Goal: Task Accomplishment & Management: Manage account settings

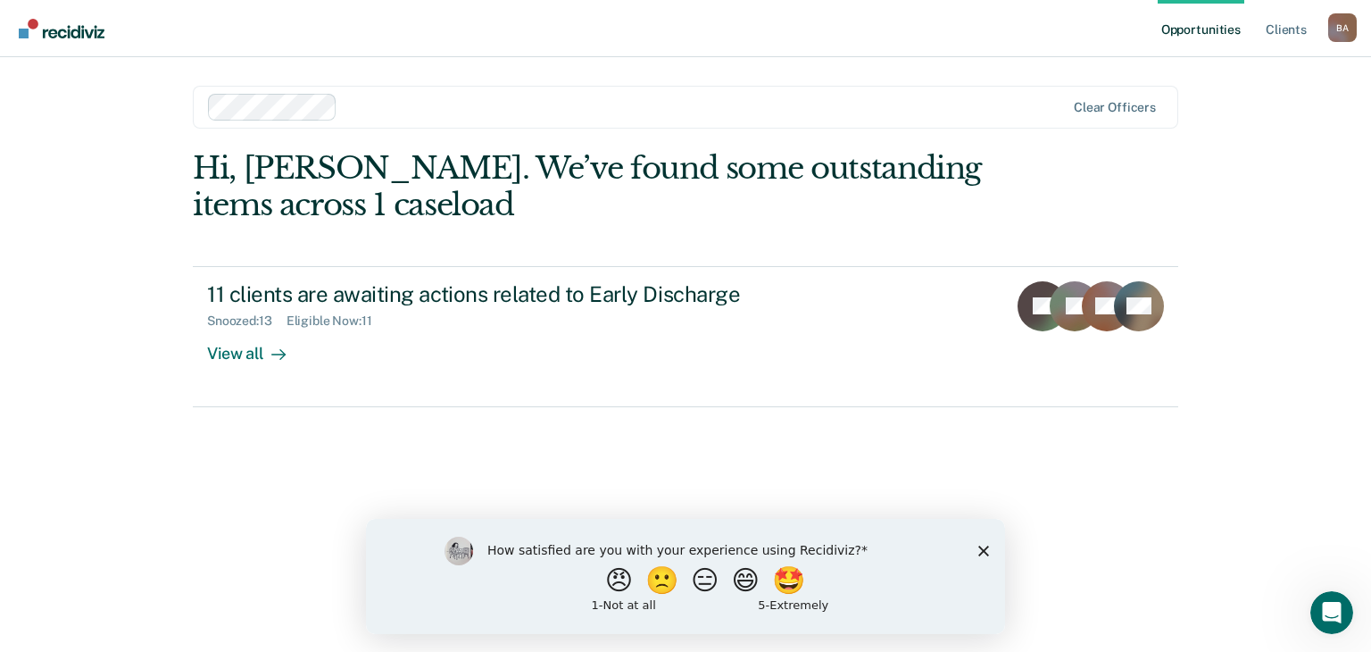
click at [984, 542] on div "How satisfied are you with your experience using Recidiviz? 😠 🙁 😑 😄 🤩 1 - Not a…" at bounding box center [685, 575] width 639 height 115
click at [979, 547] on icon "Close survey" at bounding box center [983, 550] width 11 height 11
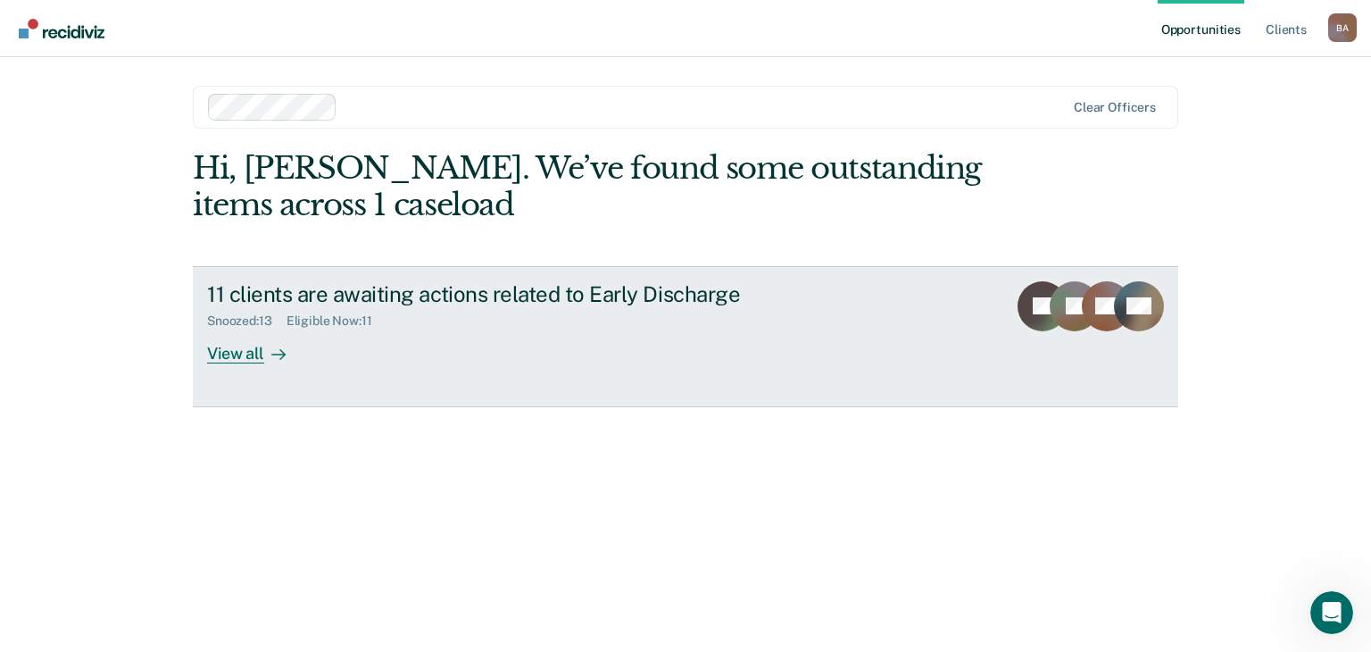
click at [275, 362] on div at bounding box center [274, 353] width 21 height 21
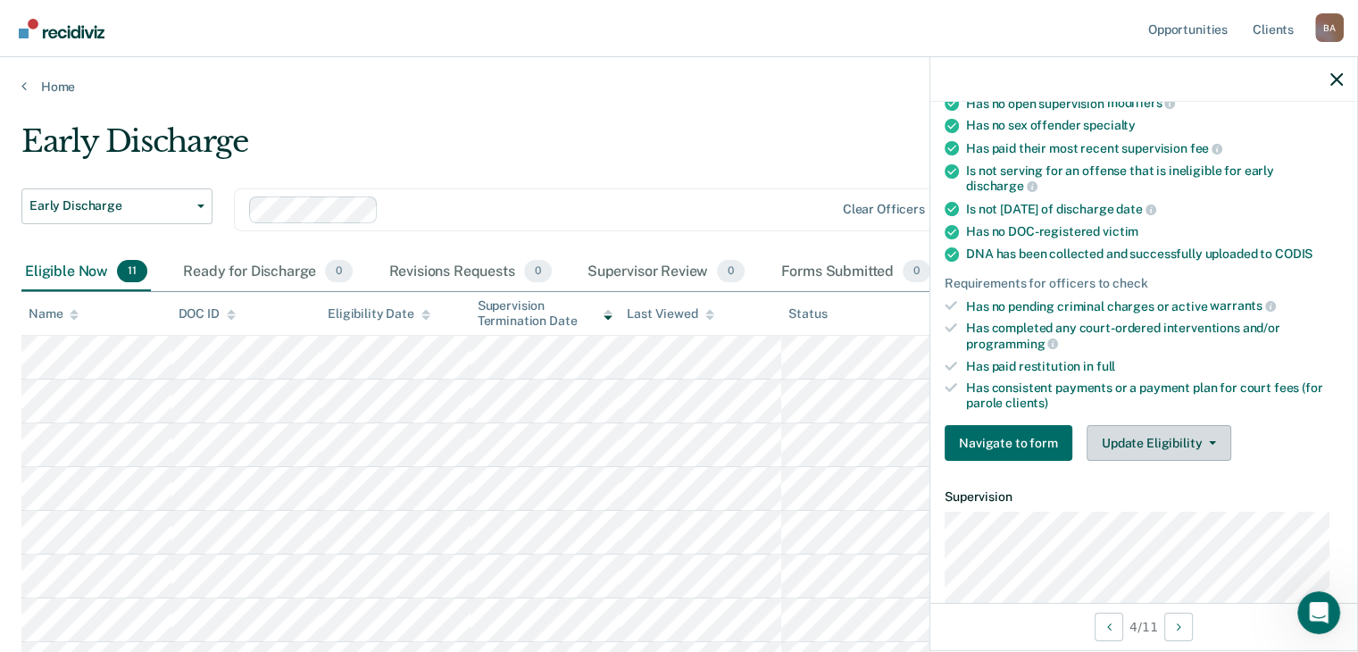
scroll to position [357, 0]
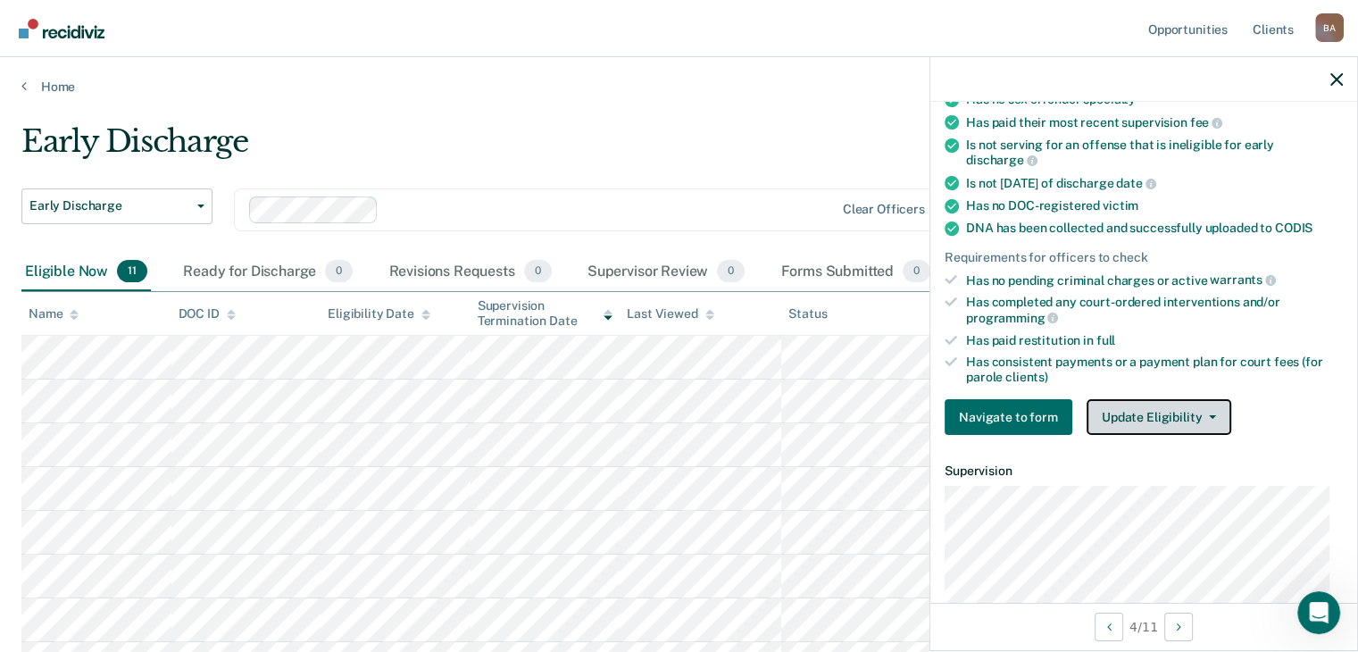
click at [1150, 408] on button "Update Eligibility" at bounding box center [1158, 417] width 145 height 36
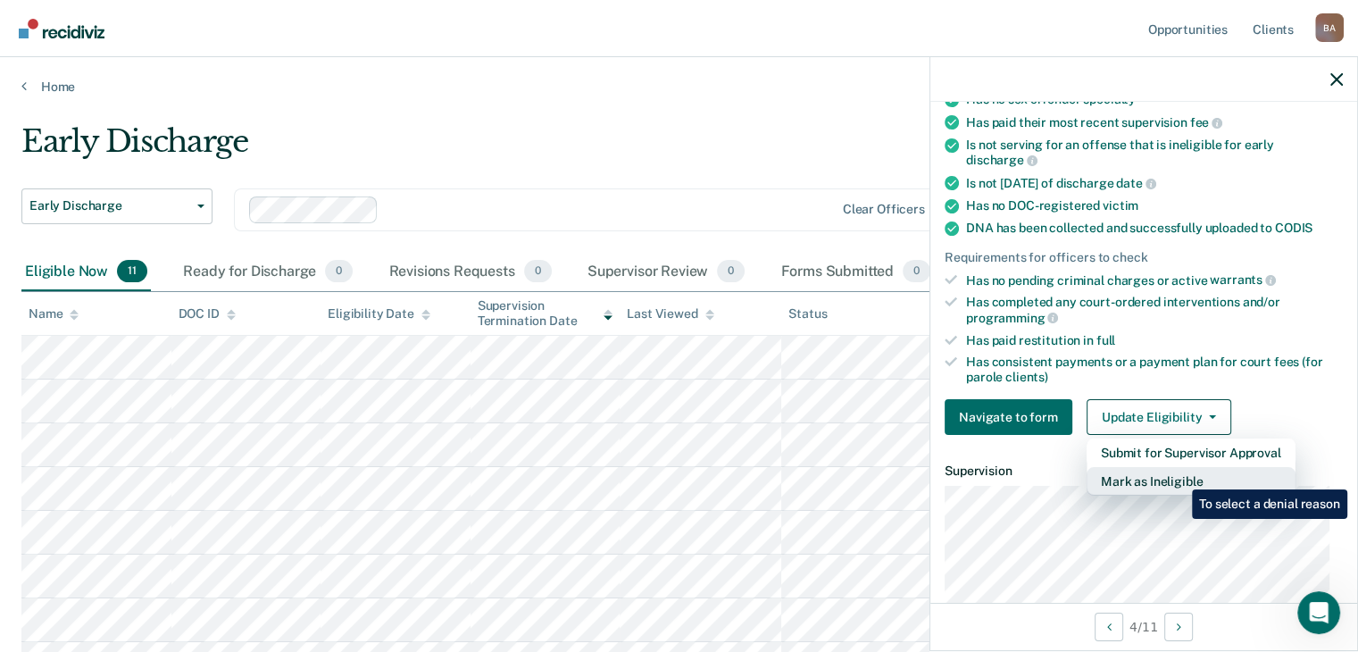
click at [1178, 476] on button "Mark as Ineligible" at bounding box center [1190, 481] width 209 height 29
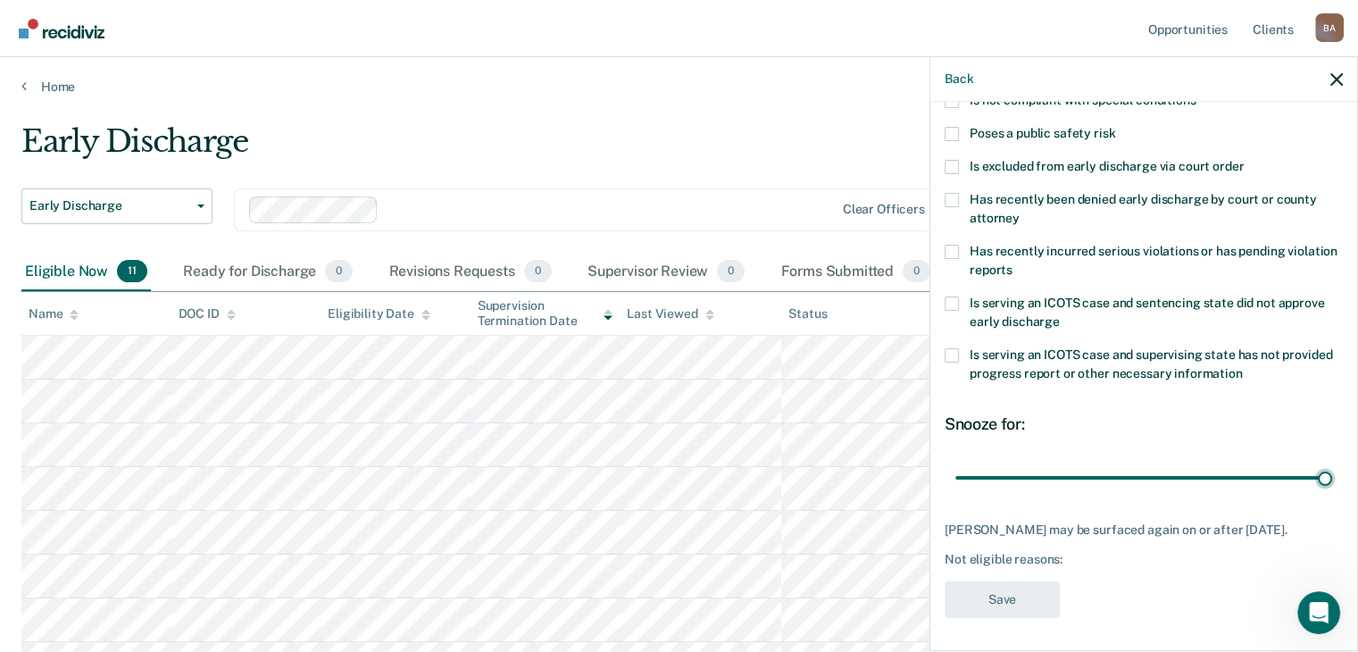
drag, startPoint x: 1081, startPoint y: 479, endPoint x: 1329, endPoint y: 481, distance: 248.2
type input "90"
click at [1332, 477] on input "range" at bounding box center [1143, 477] width 377 height 31
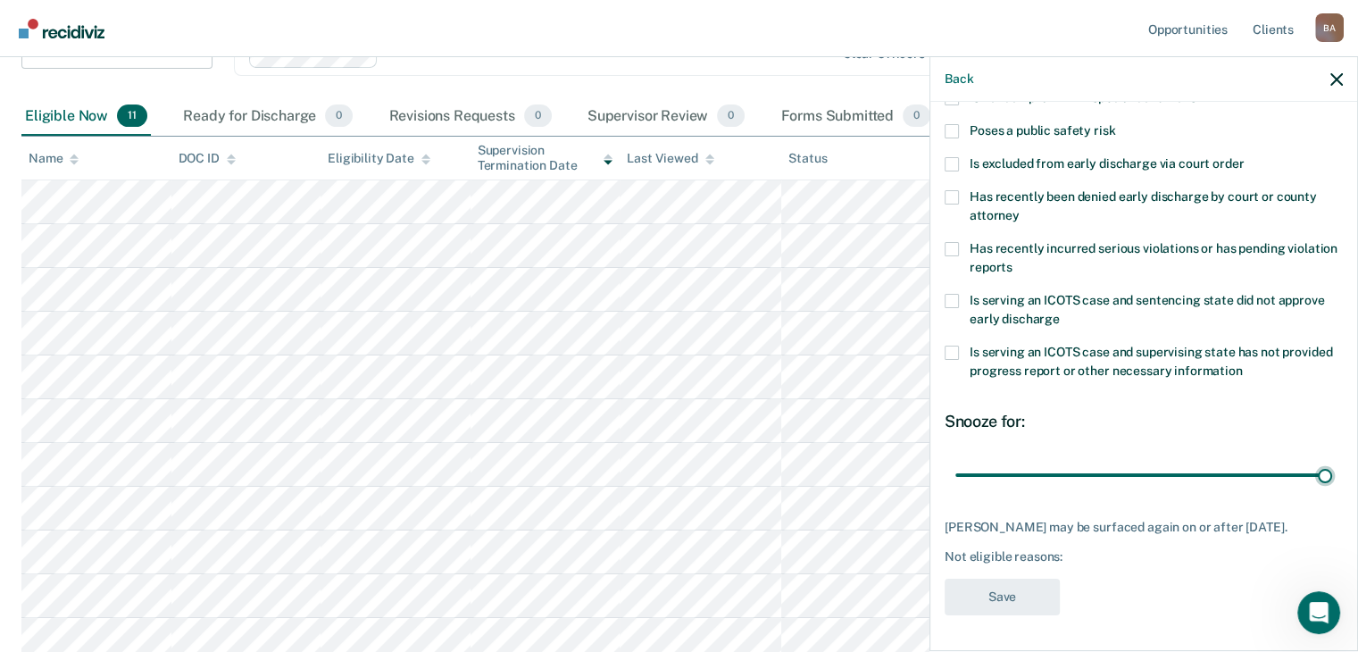
scroll to position [179, 0]
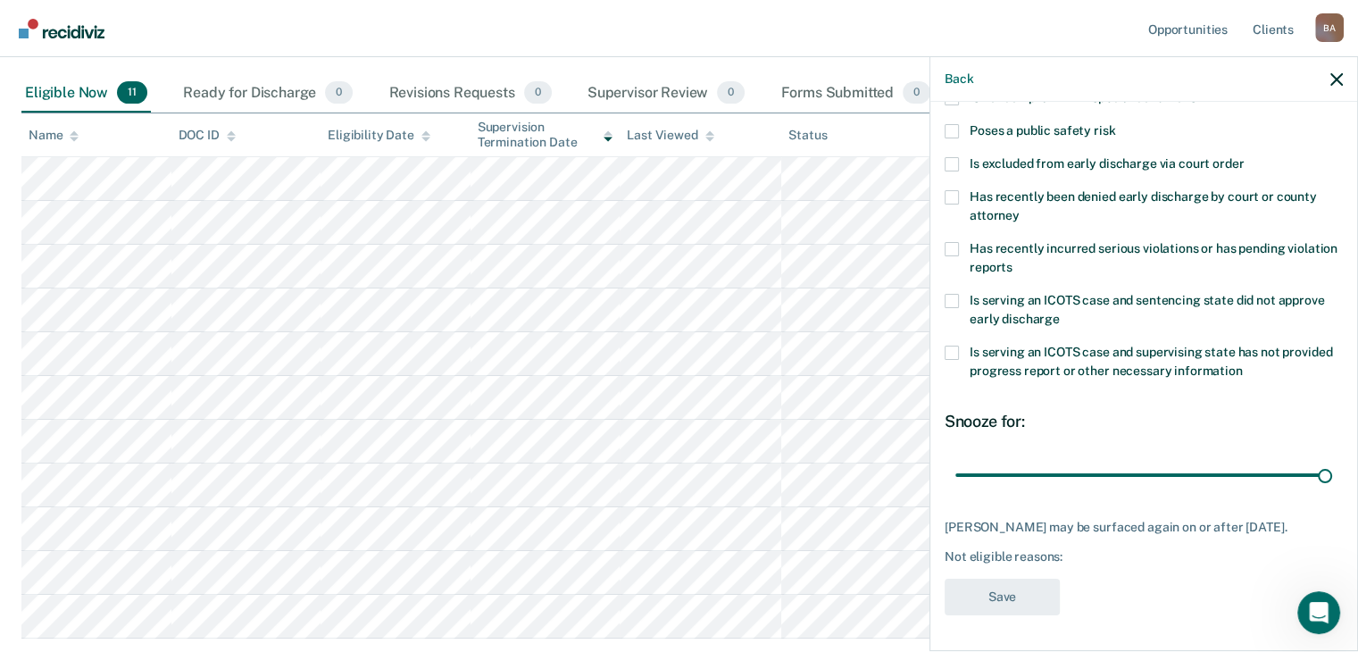
click at [1047, 557] on div "Not eligible reasons:" at bounding box center [1143, 556] width 398 height 15
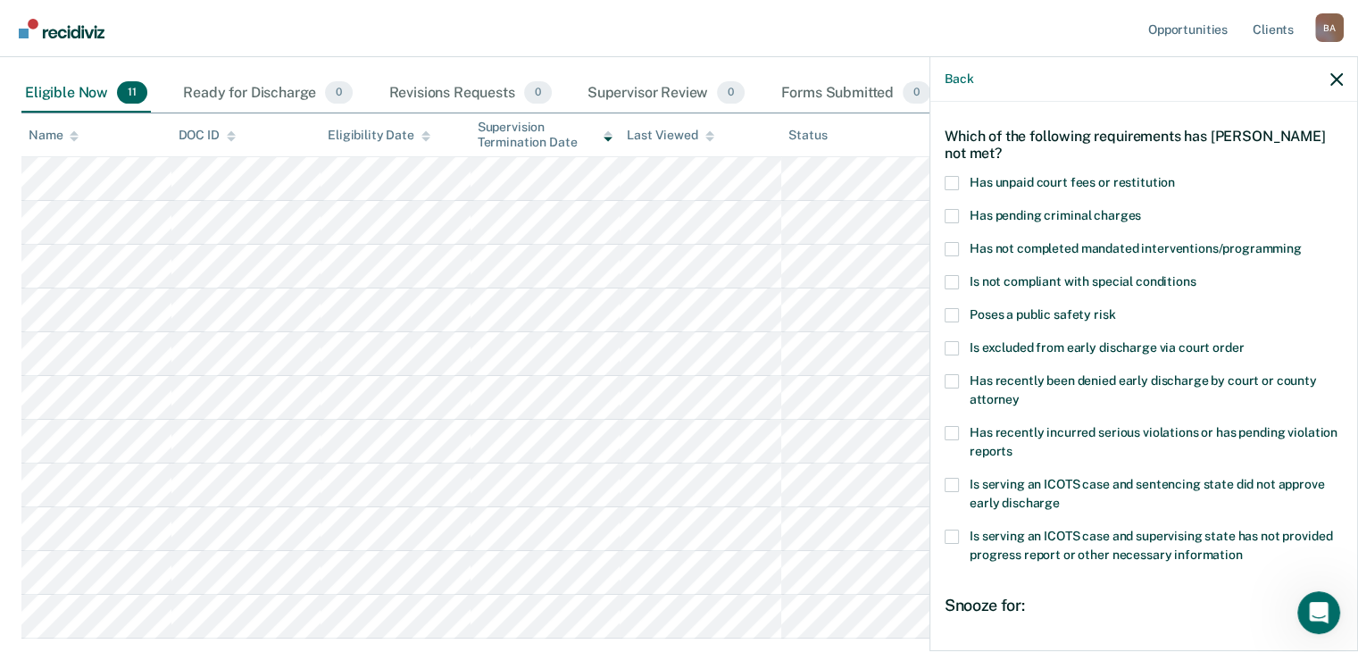
scroll to position [89, 0]
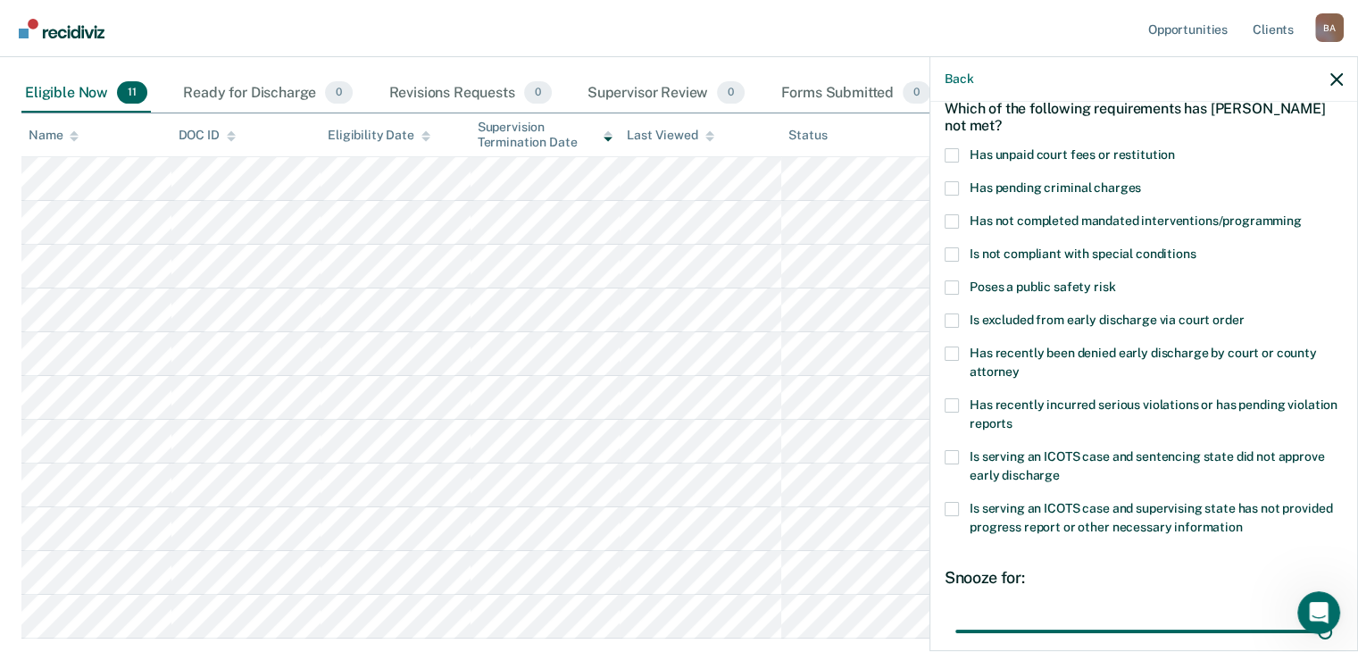
click at [953, 405] on span at bounding box center [951, 405] width 14 height 14
click at [1012, 417] on input "Has recently incurred serious violations or has pending violation reports" at bounding box center [1012, 417] width 0 height 0
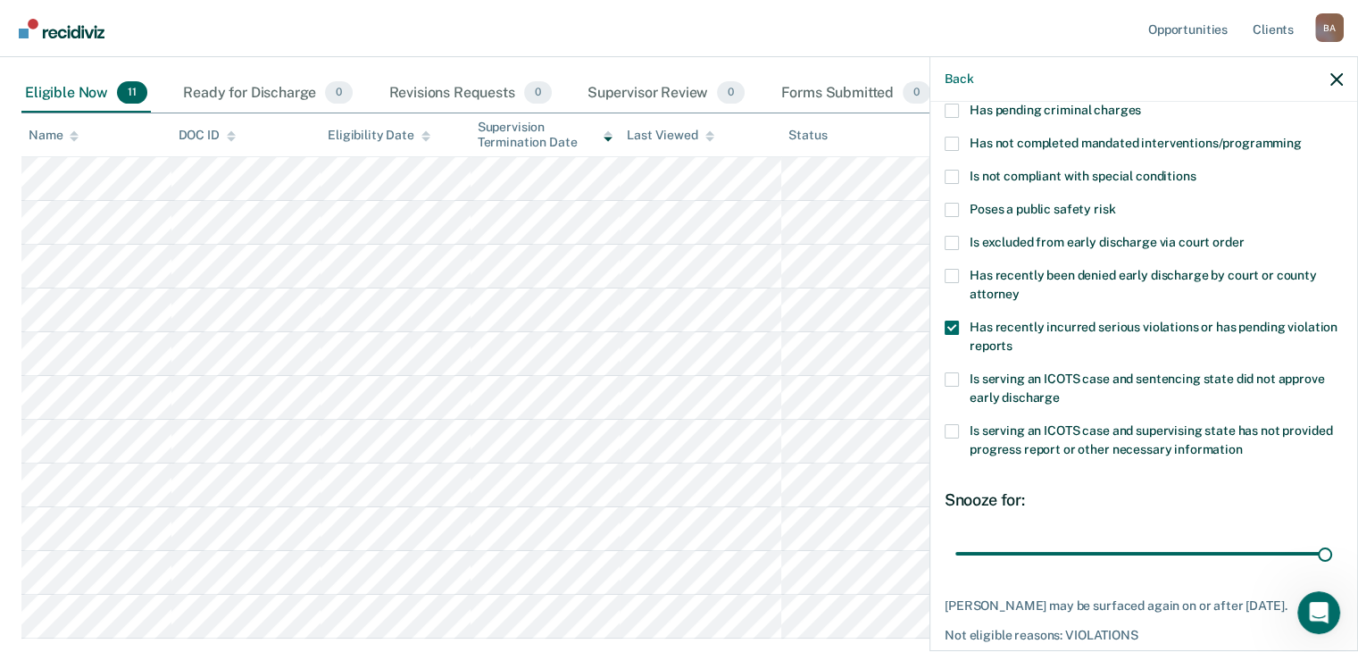
scroll to position [258, 0]
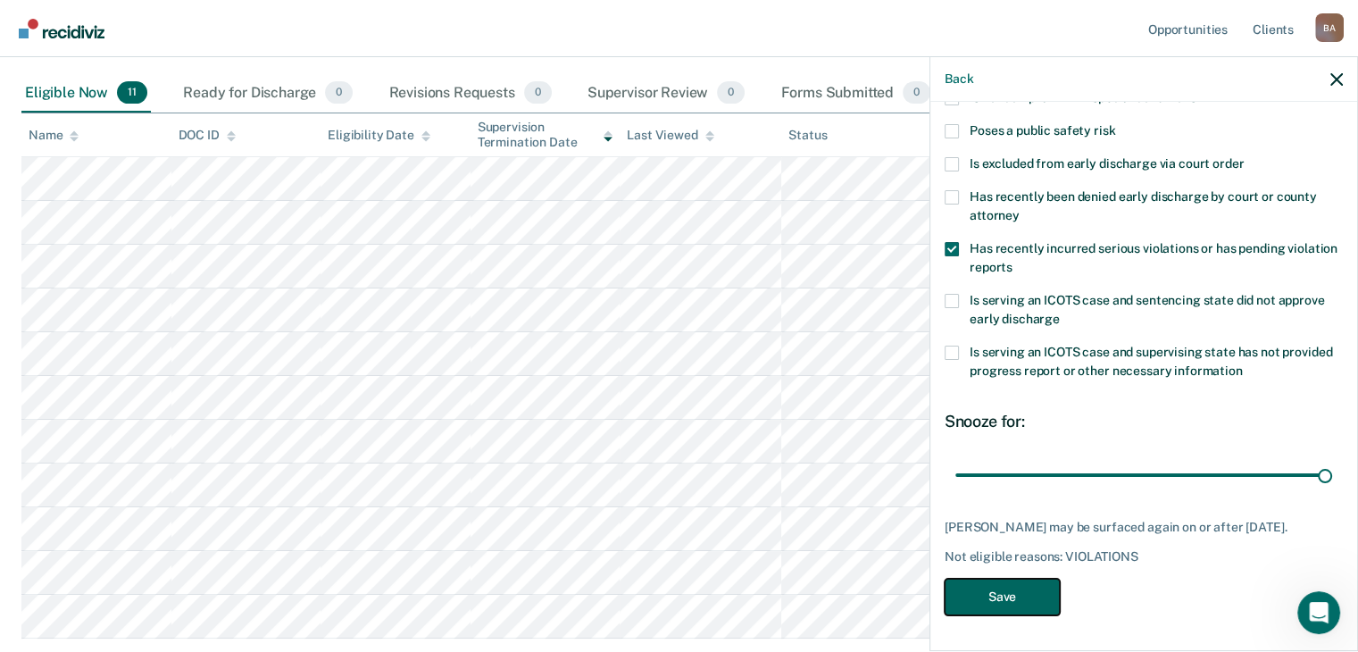
click at [1014, 594] on button "Save" at bounding box center [1001, 596] width 115 height 37
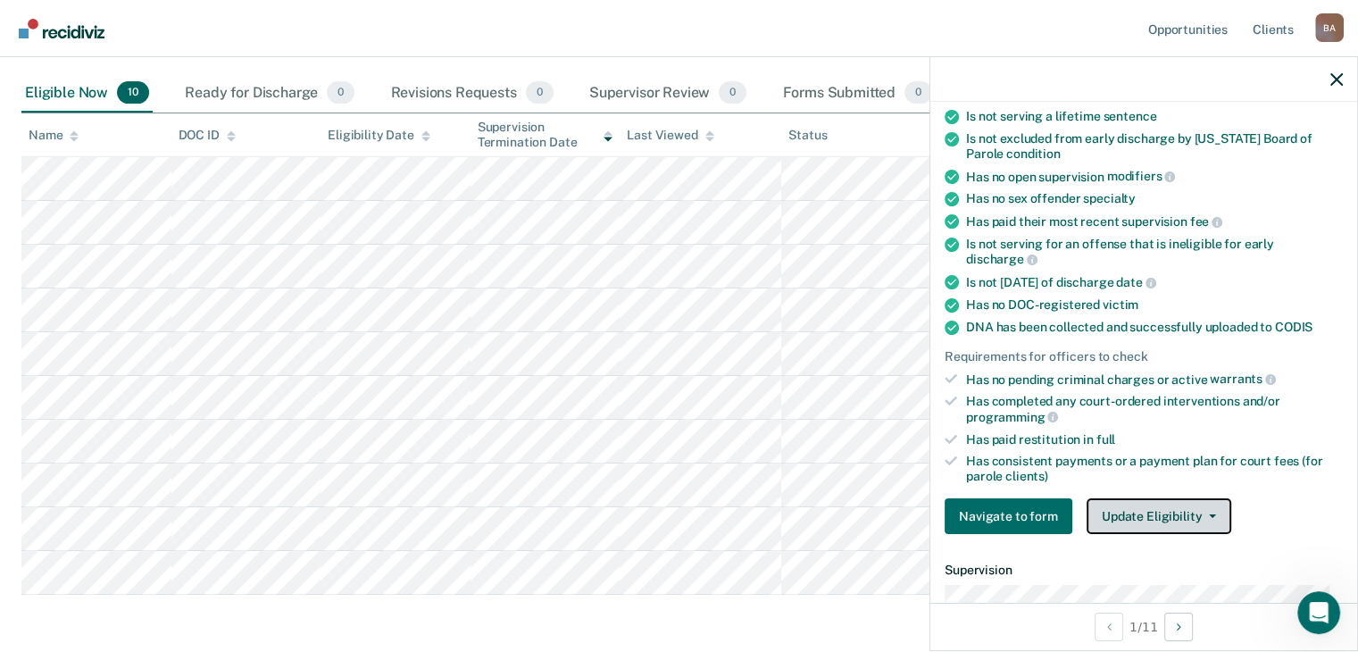
click at [1131, 505] on button "Update Eligibility" at bounding box center [1158, 516] width 145 height 36
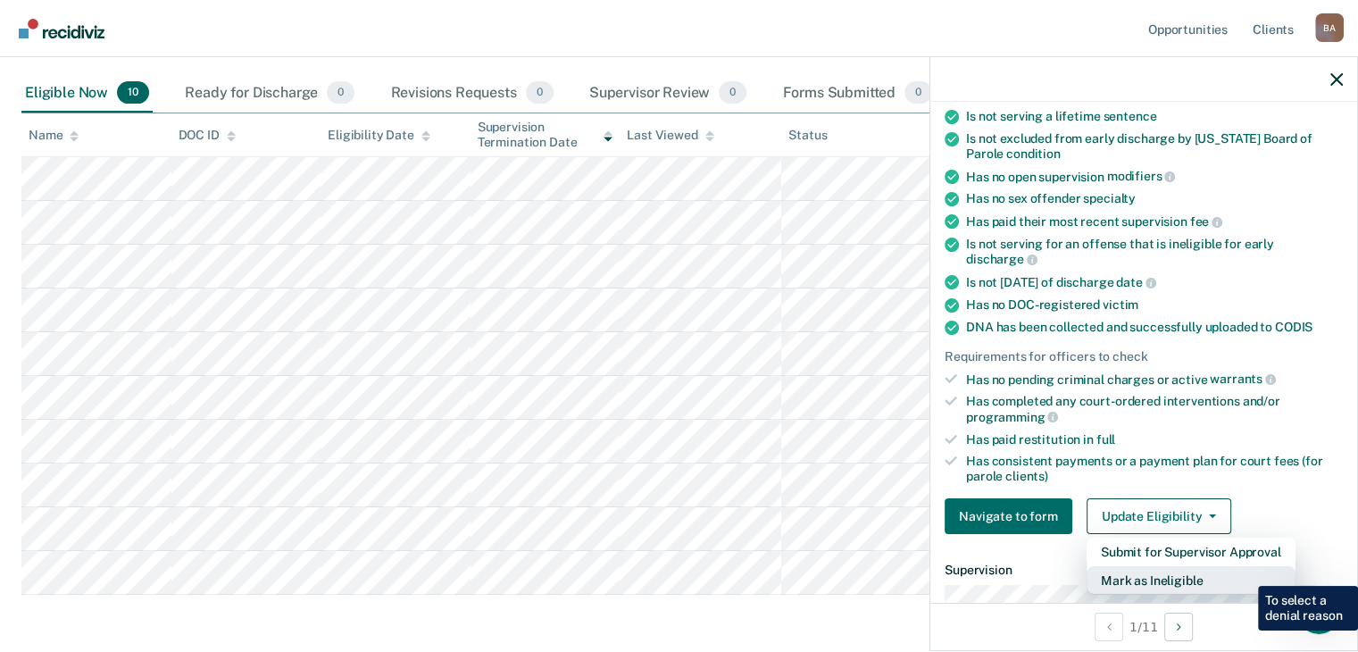
click at [1244, 572] on button "Mark as Ineligible" at bounding box center [1190, 580] width 209 height 29
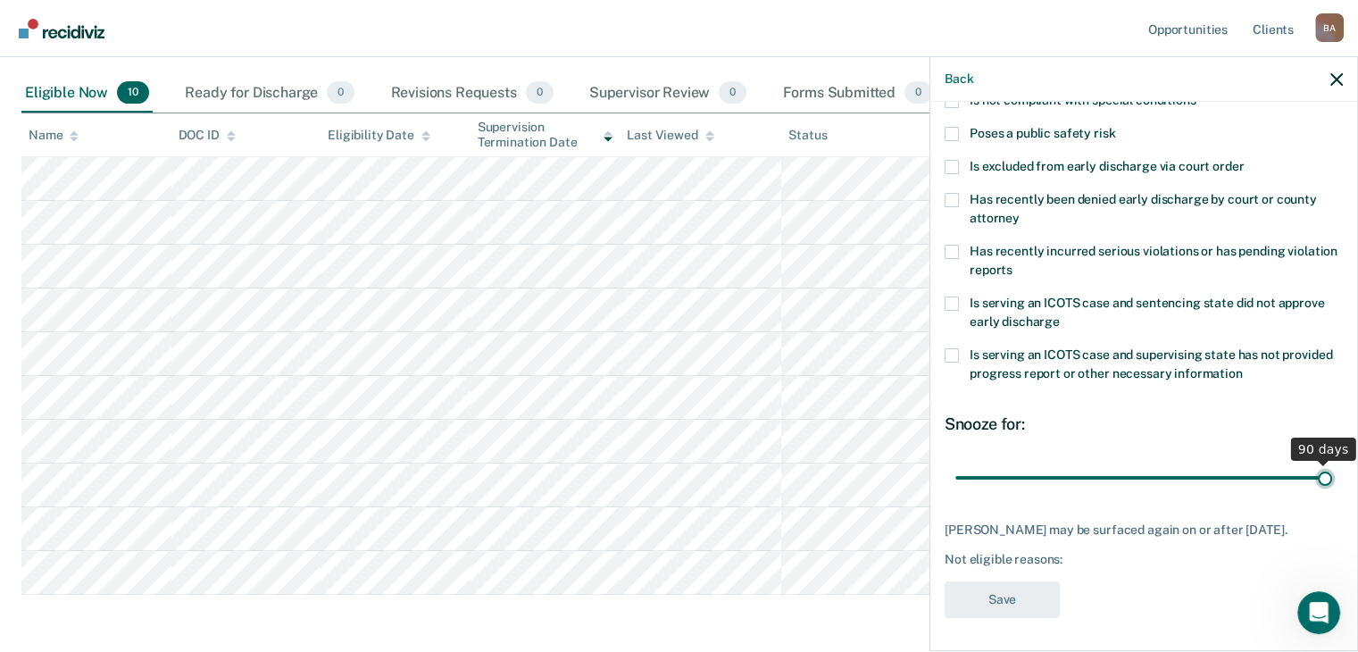
drag, startPoint x: 1132, startPoint y: 477, endPoint x: 1325, endPoint y: 476, distance: 192.8
type input "90"
click at [1325, 476] on input "range" at bounding box center [1143, 477] width 377 height 31
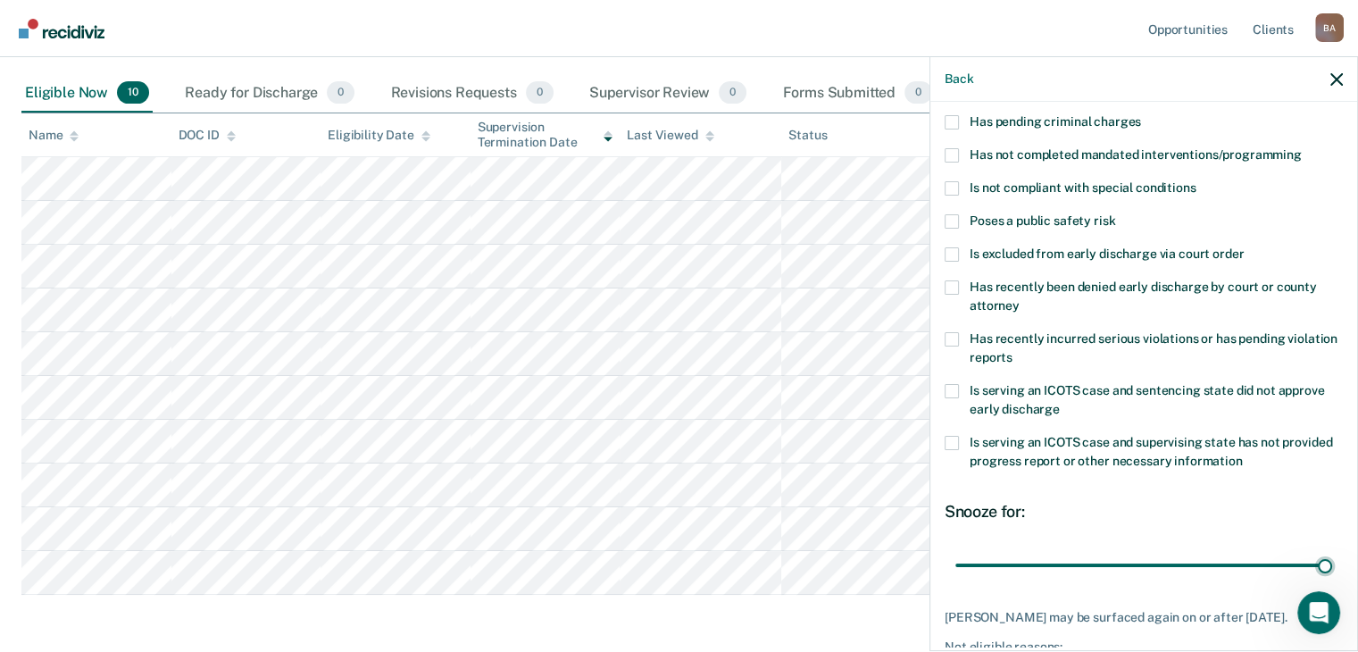
scroll to position [0, 0]
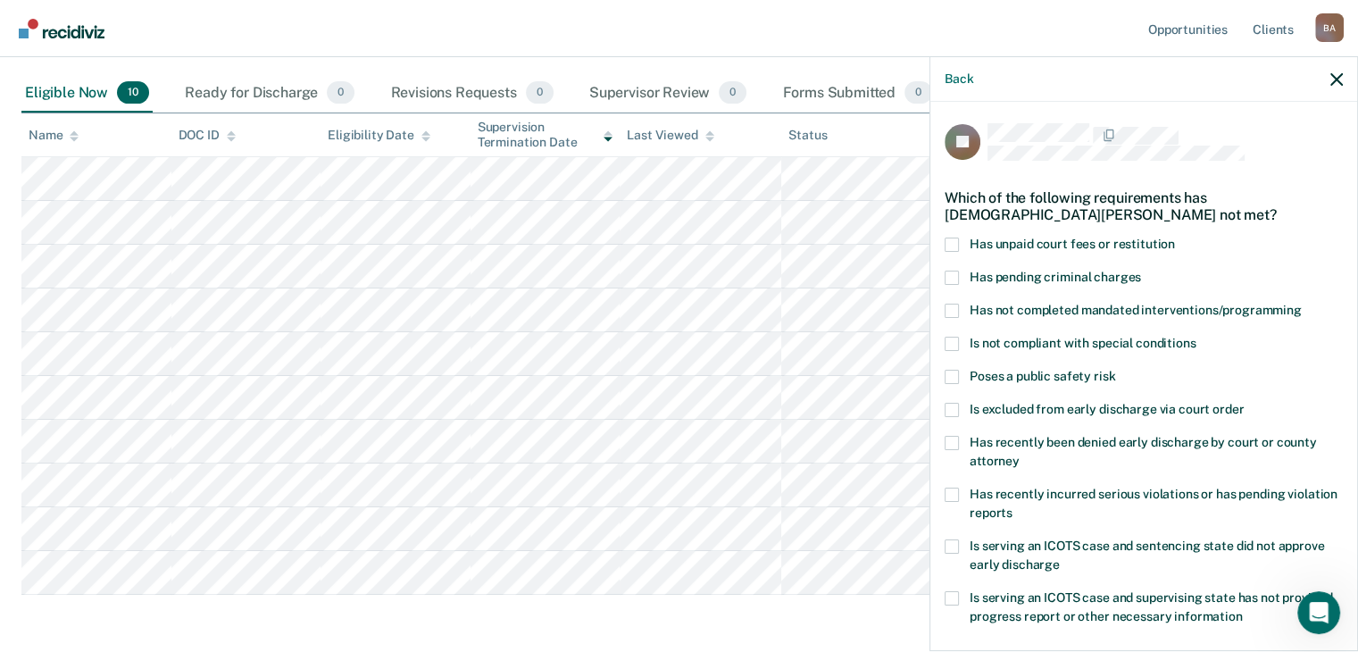
click at [950, 247] on span at bounding box center [951, 244] width 14 height 14
click at [1175, 237] on input "Has unpaid court fees or restitution" at bounding box center [1175, 237] width 0 height 0
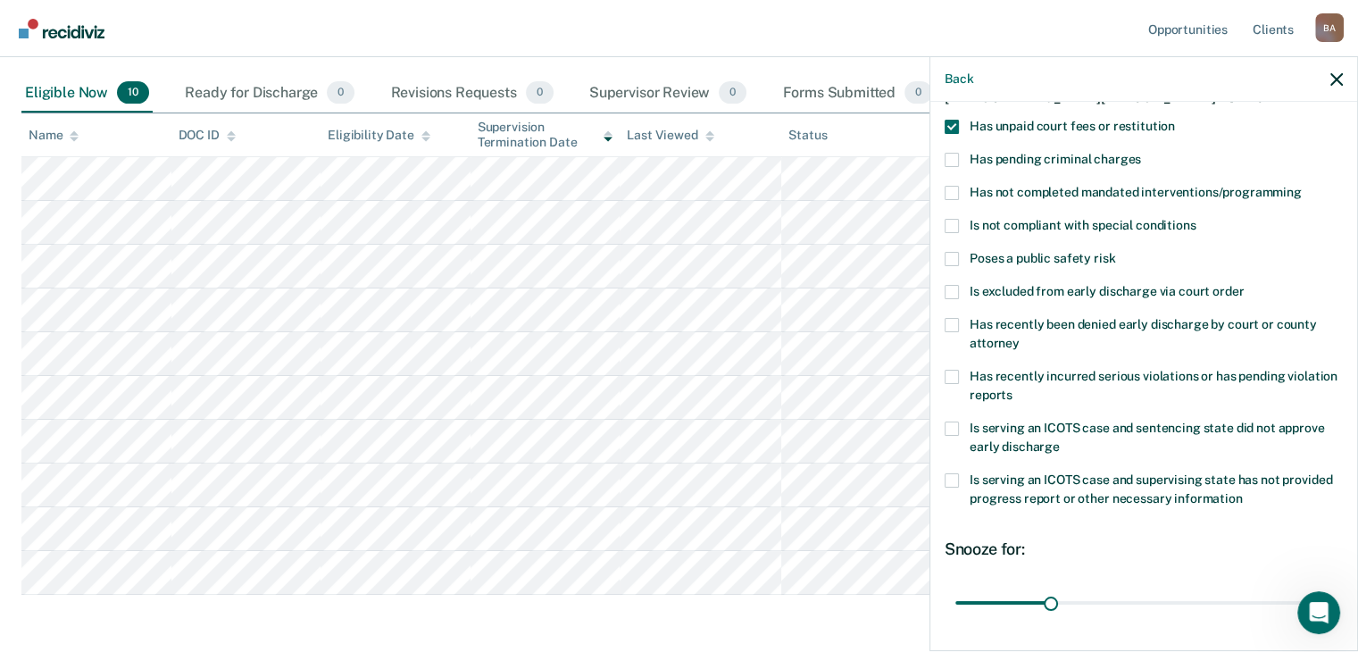
scroll to position [258, 0]
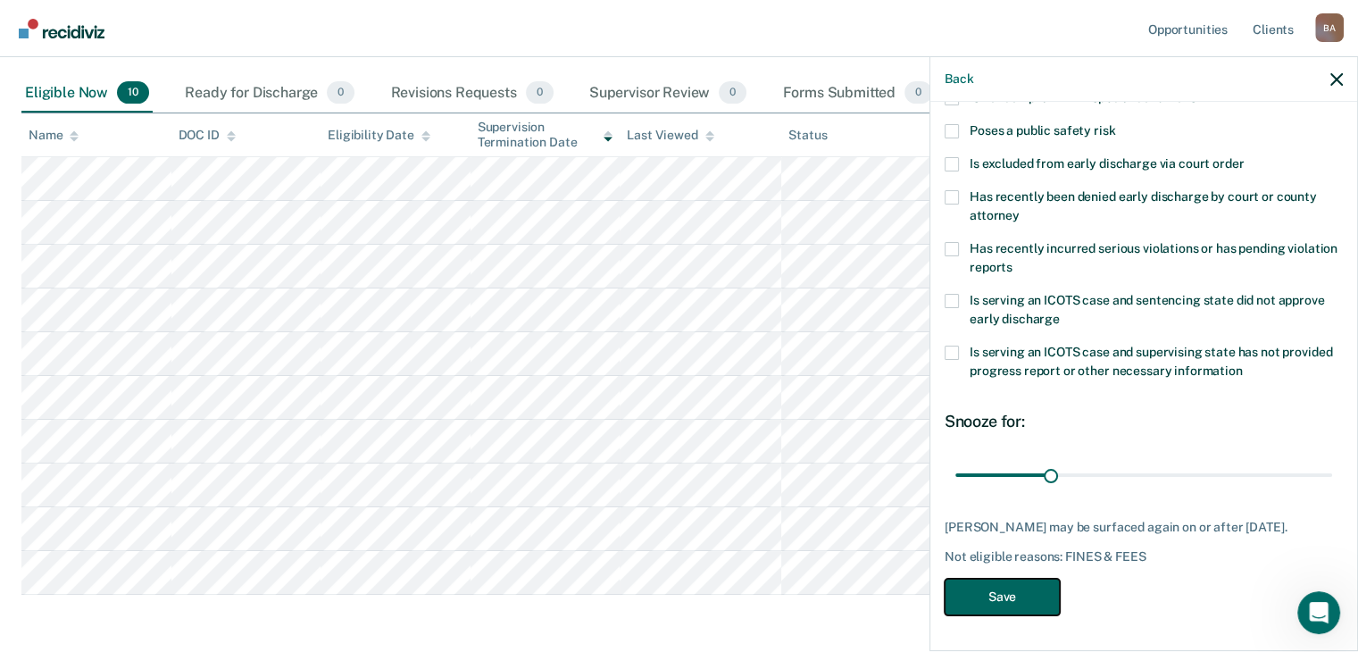
click at [993, 597] on button "Save" at bounding box center [1001, 596] width 115 height 37
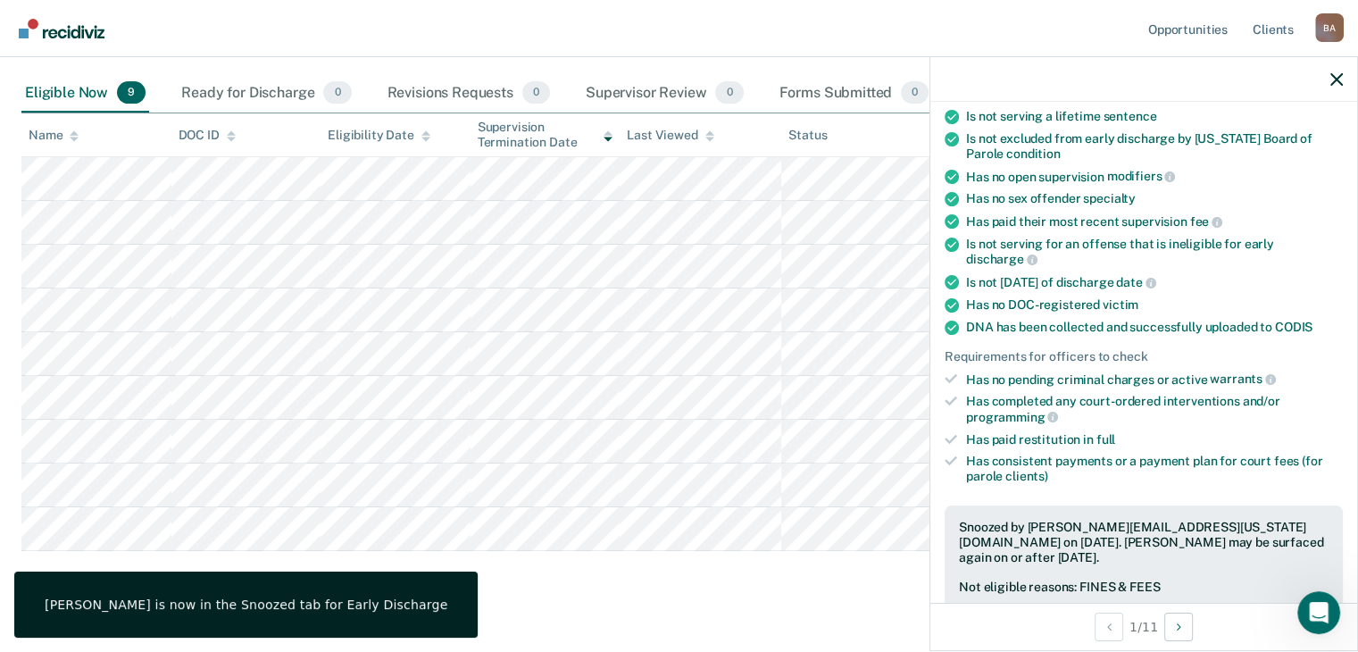
click at [287, 596] on div "[PERSON_NAME] is now in the Snoozed tab for Early Discharge" at bounding box center [246, 604] width 403 height 16
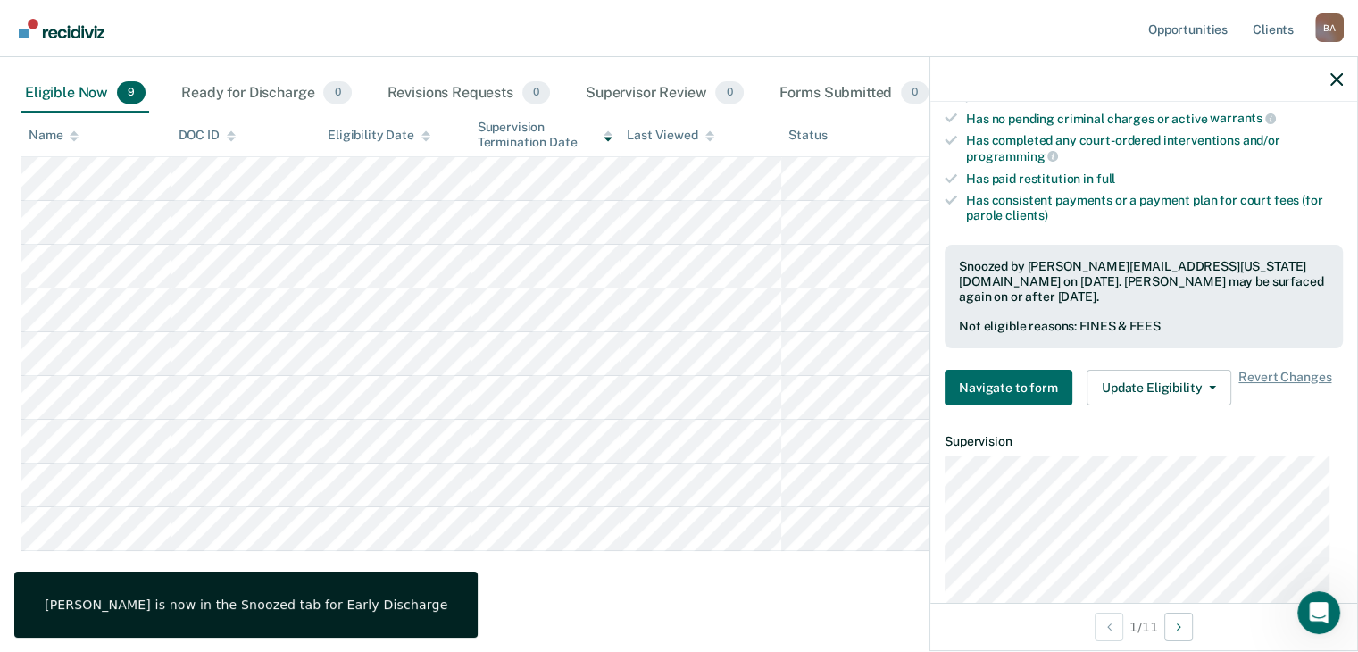
scroll to position [502, 0]
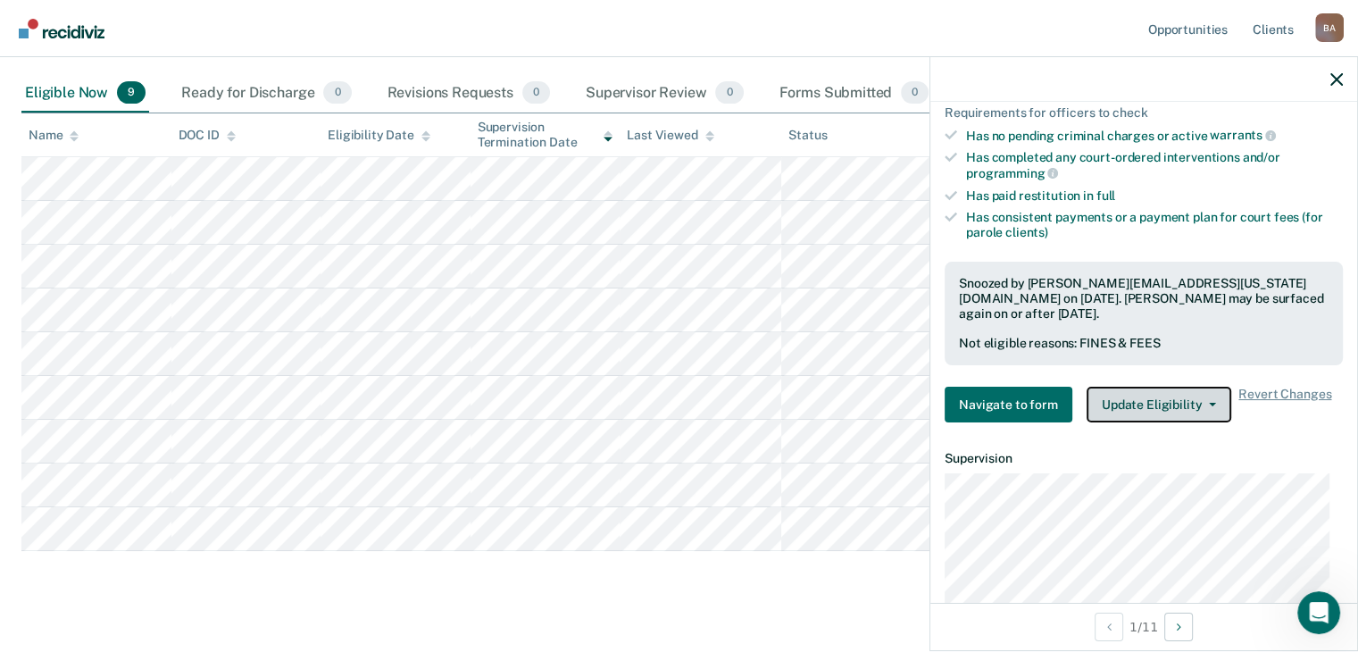
click at [1201, 403] on span "button" at bounding box center [1208, 405] width 14 height 4
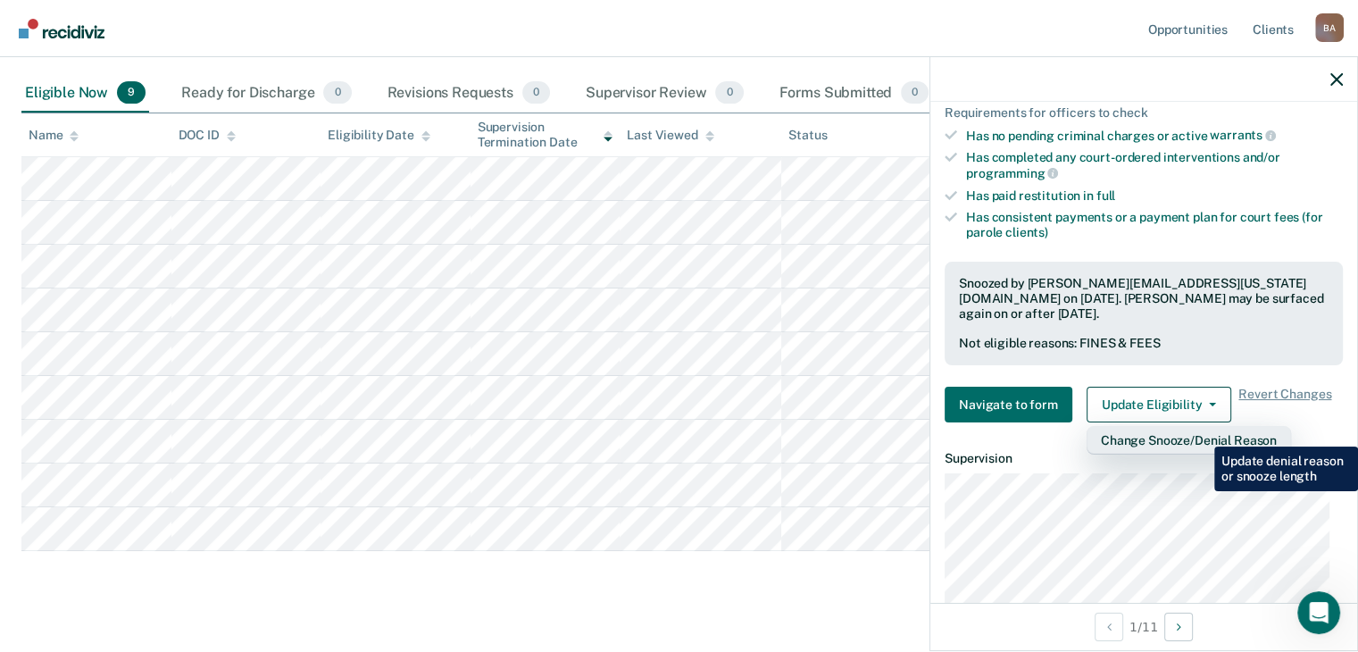
click at [1201, 433] on button "Change Snooze/Denial Reason" at bounding box center [1188, 440] width 204 height 29
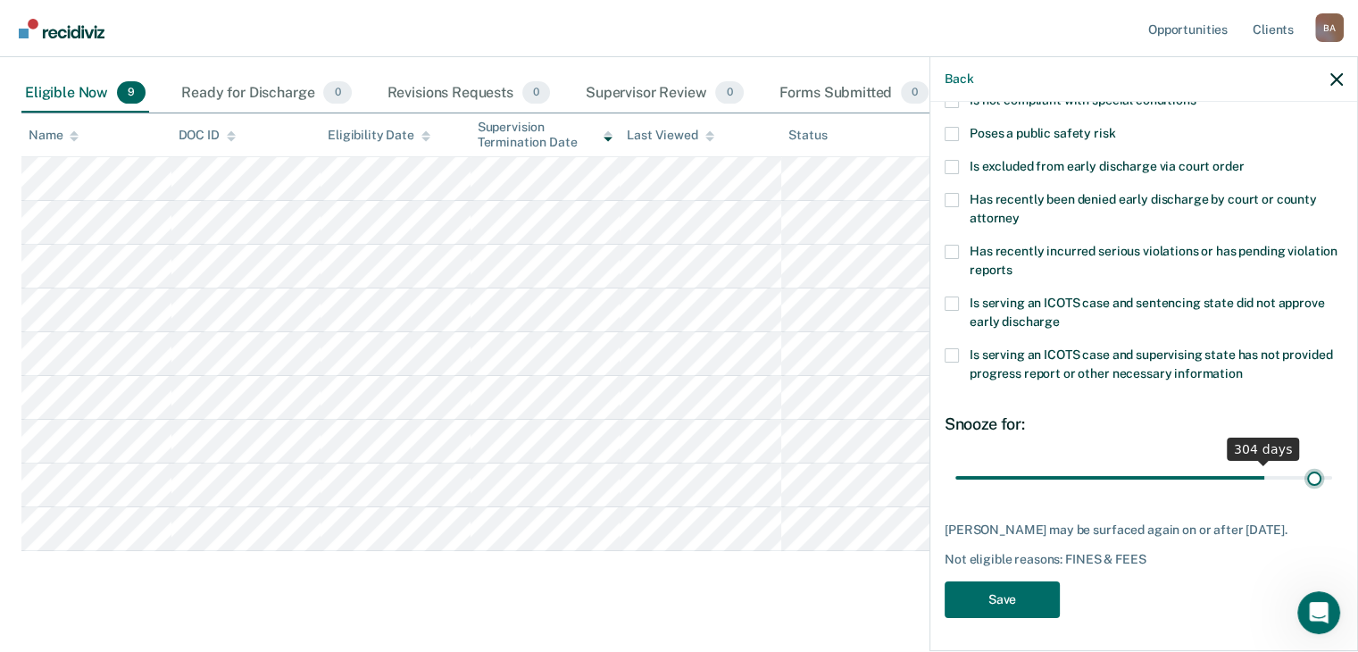
scroll to position [258, 0]
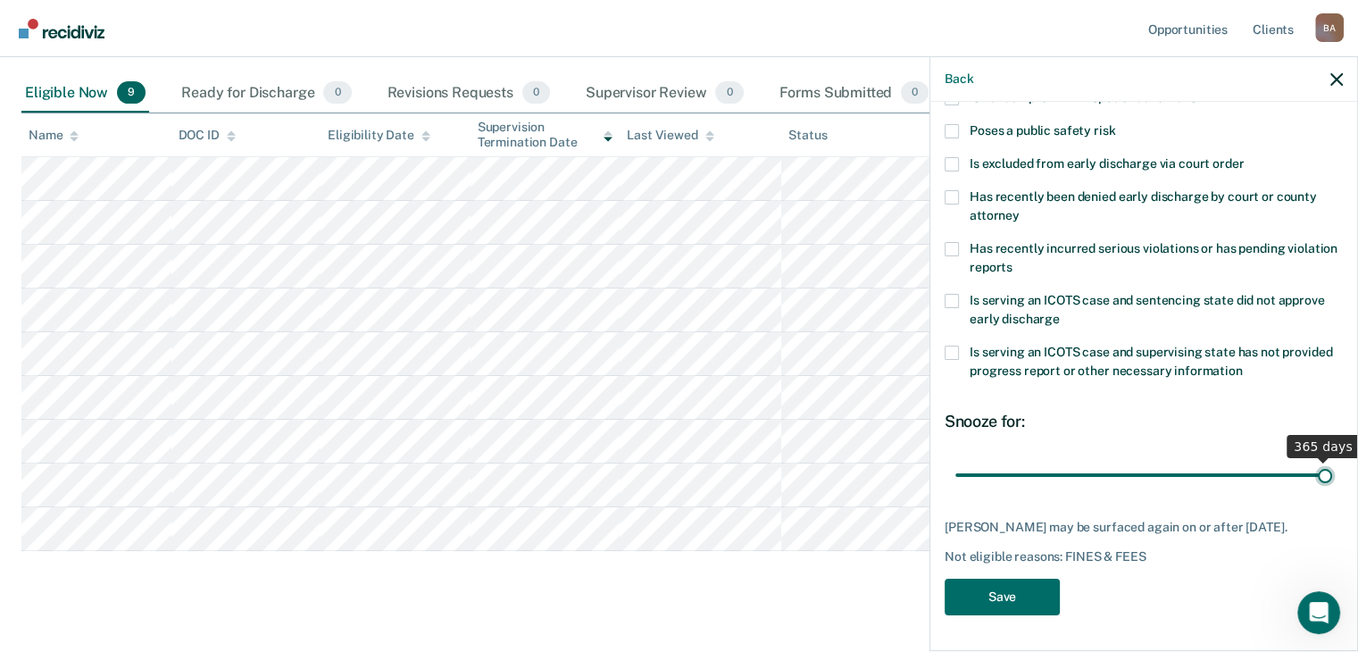
drag, startPoint x: 1043, startPoint y: 464, endPoint x: 1318, endPoint y: 469, distance: 275.0
type input "365"
click at [1318, 469] on input "range" at bounding box center [1143, 475] width 377 height 31
click at [1021, 605] on button "Save" at bounding box center [1001, 596] width 115 height 37
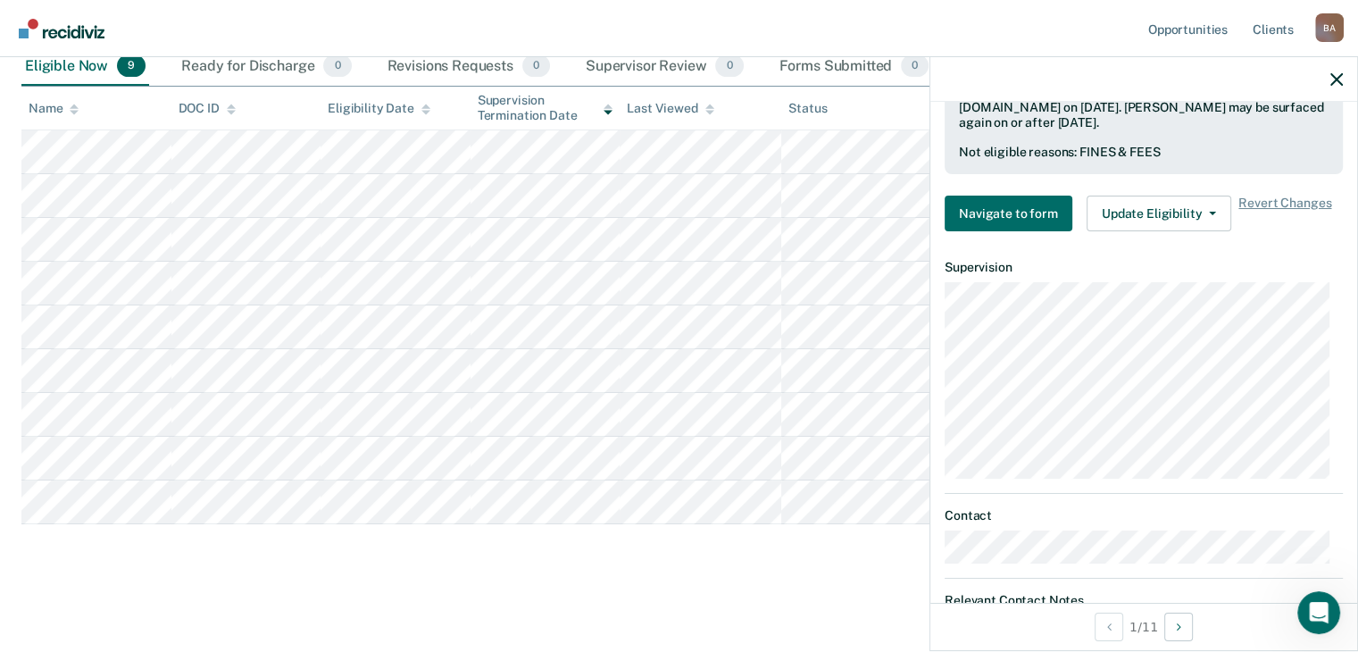
scroll to position [502, 0]
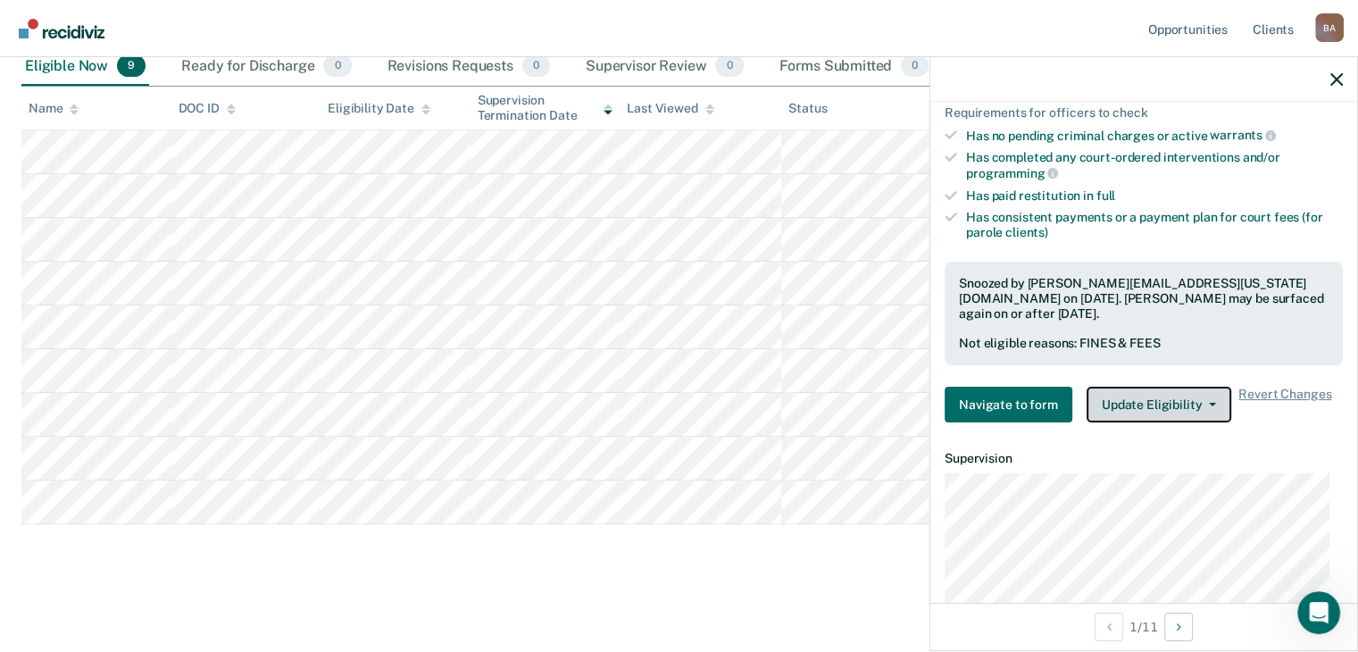
click at [1132, 394] on button "Update Eligibility" at bounding box center [1158, 405] width 145 height 36
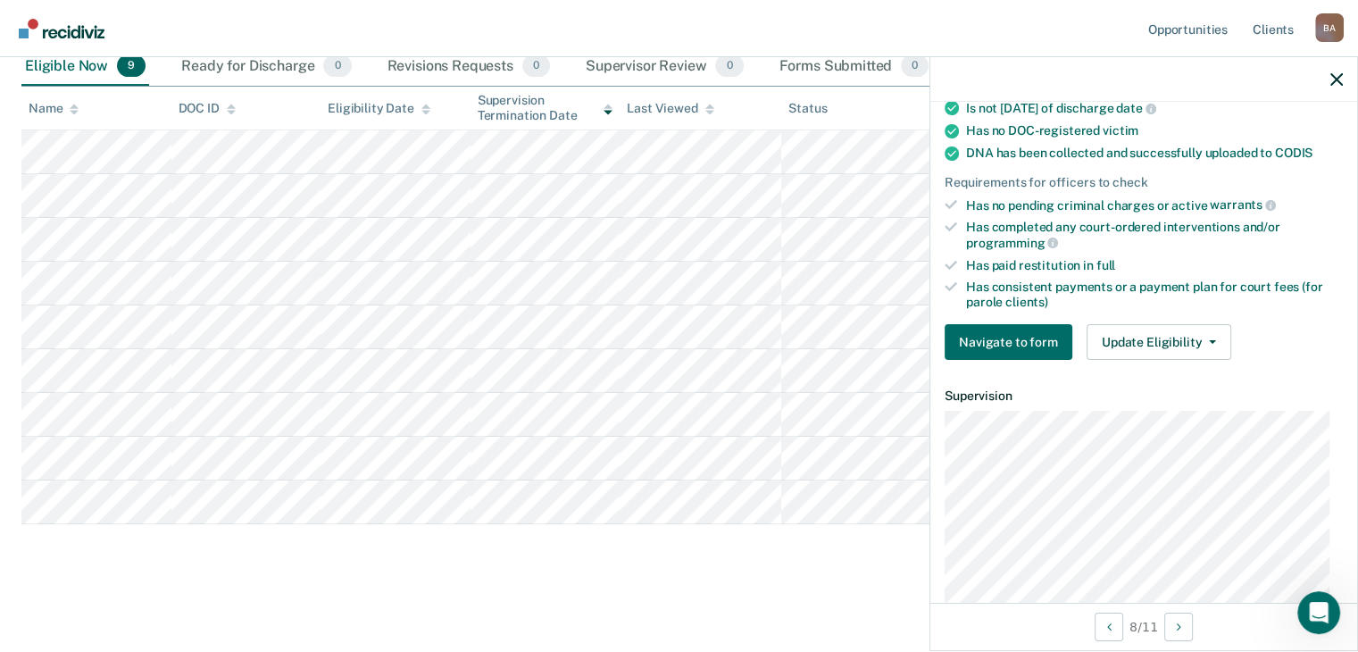
scroll to position [446, 0]
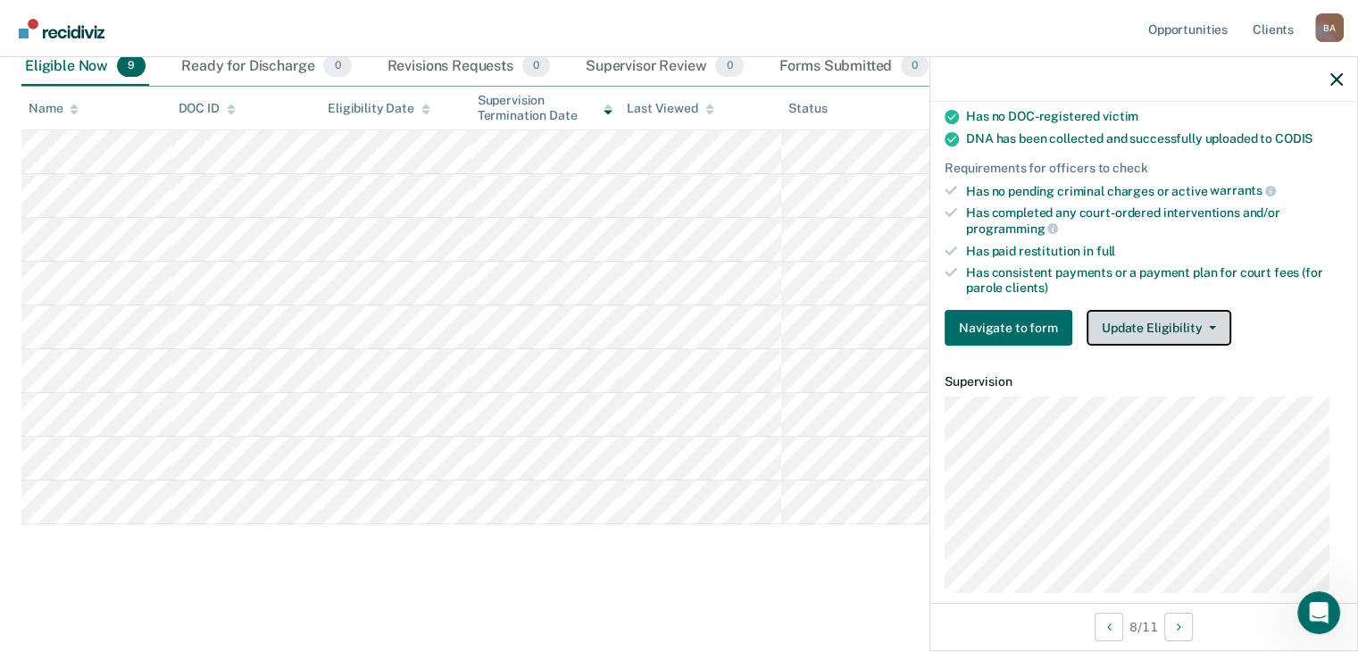
click at [1201, 326] on span "button" at bounding box center [1208, 328] width 14 height 4
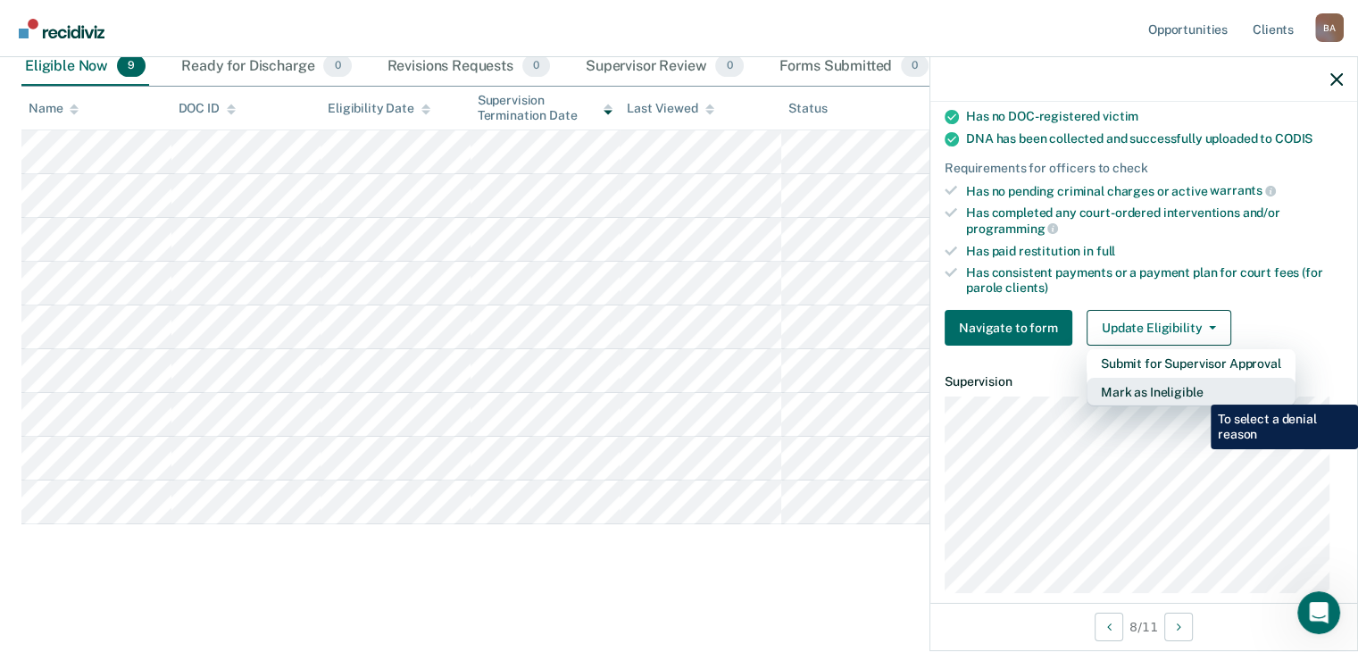
click at [1197, 391] on button "Mark as Ineligible" at bounding box center [1190, 392] width 209 height 29
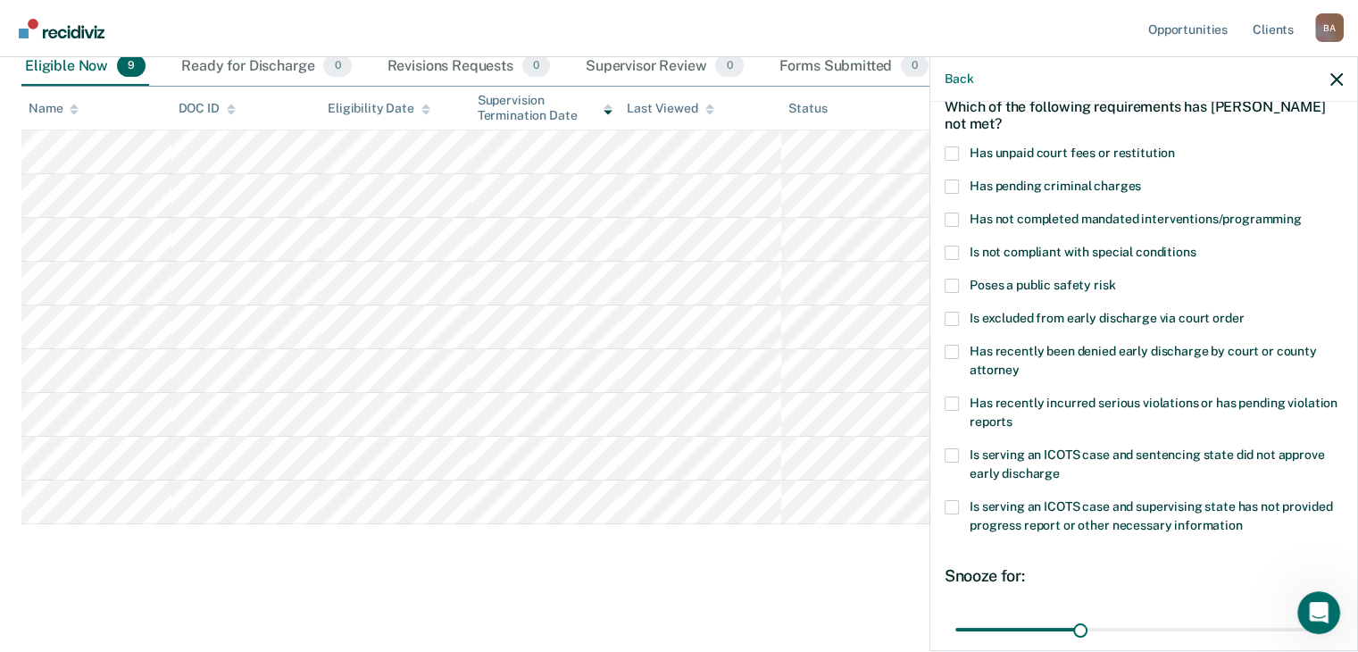
scroll to position [79, 0]
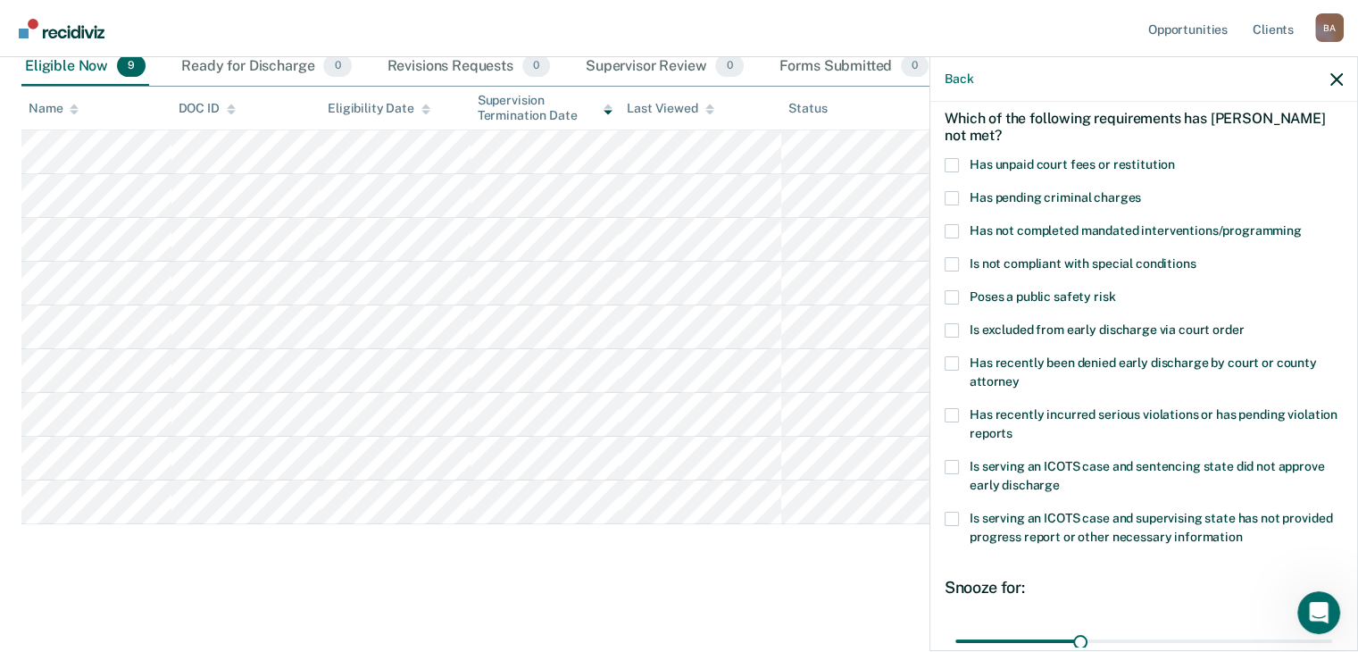
click at [954, 414] on span at bounding box center [951, 415] width 14 height 14
click at [1012, 427] on input "Has recently incurred serious violations or has pending violation reports" at bounding box center [1012, 427] width 0 height 0
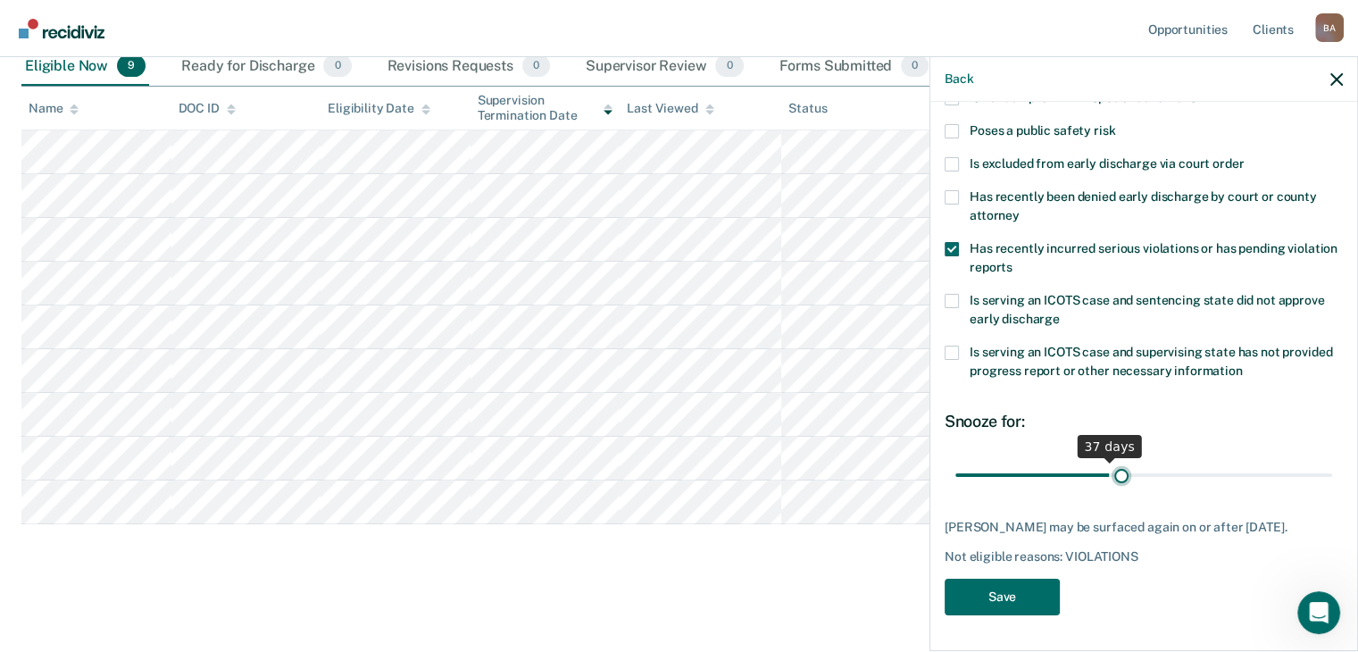
scroll to position [258, 0]
drag, startPoint x: 1076, startPoint y: 463, endPoint x: 1325, endPoint y: 463, distance: 249.0
type input "90"
click at [1325, 463] on input "range" at bounding box center [1143, 475] width 377 height 31
click at [1043, 590] on button "Save" at bounding box center [1001, 596] width 115 height 37
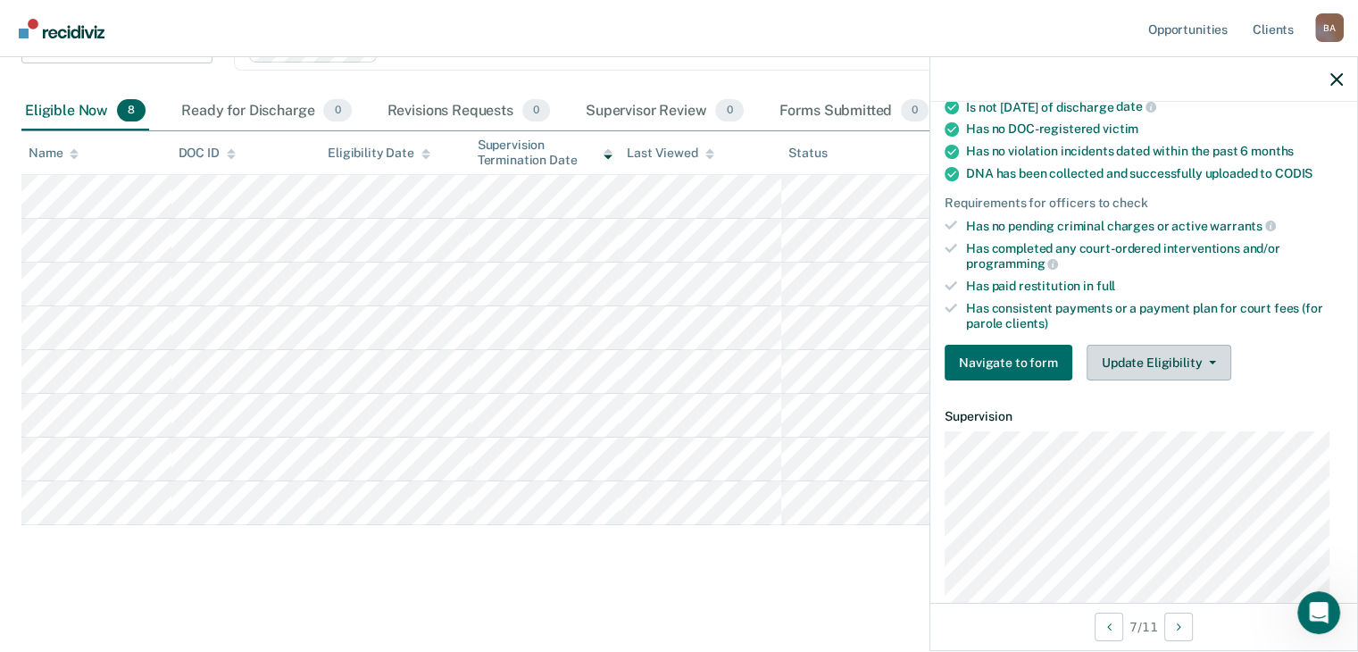
scroll to position [400, 0]
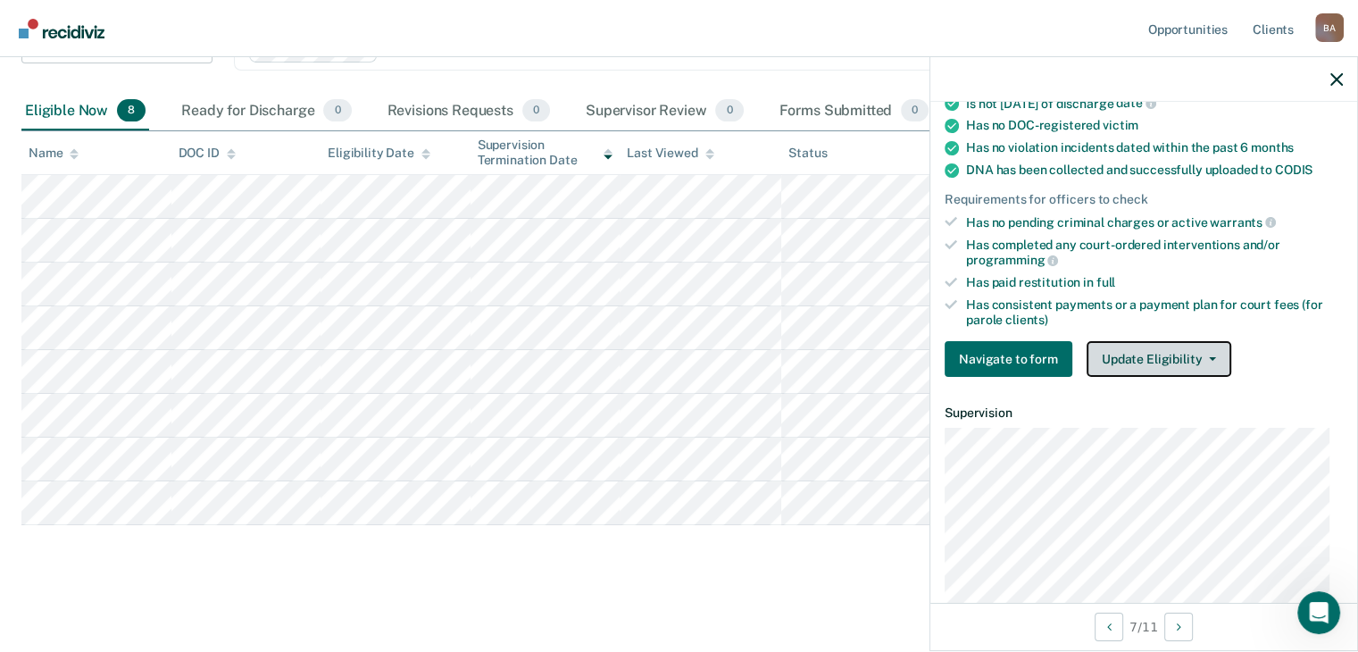
click at [1195, 360] on button "Update Eligibility" at bounding box center [1158, 359] width 145 height 36
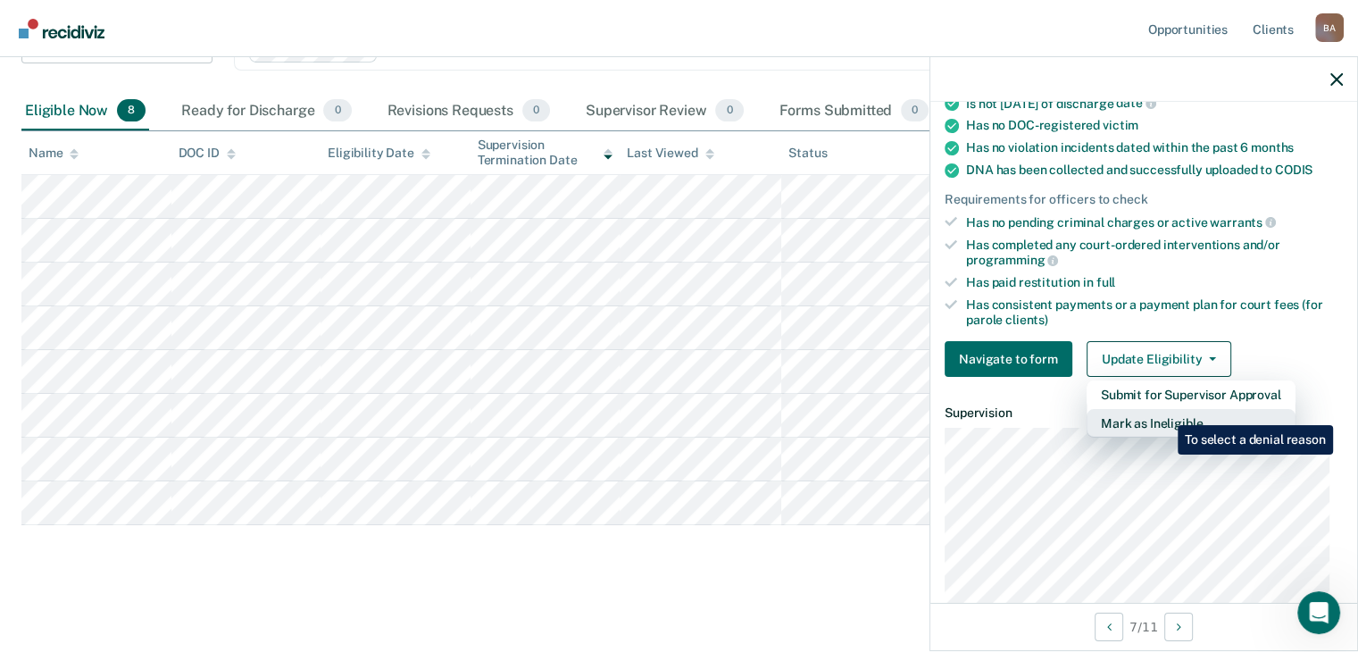
click at [1164, 412] on button "Mark as Ineligible" at bounding box center [1190, 423] width 209 height 29
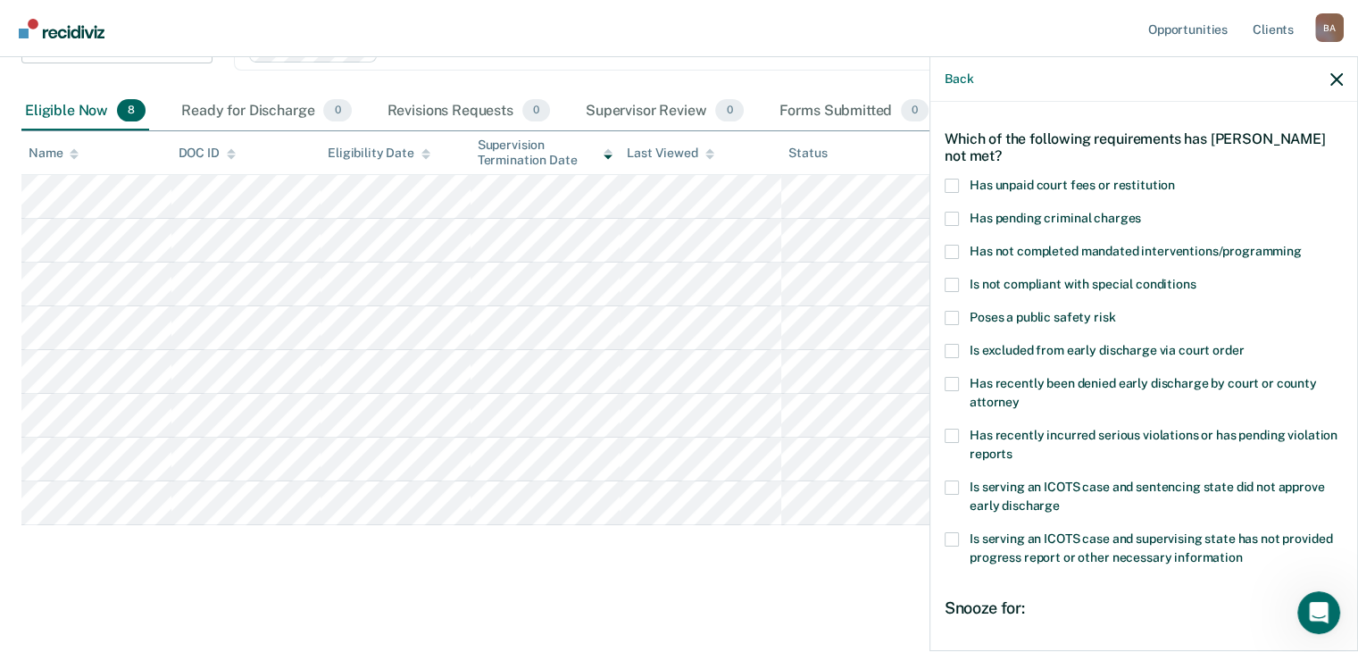
scroll to position [89, 0]
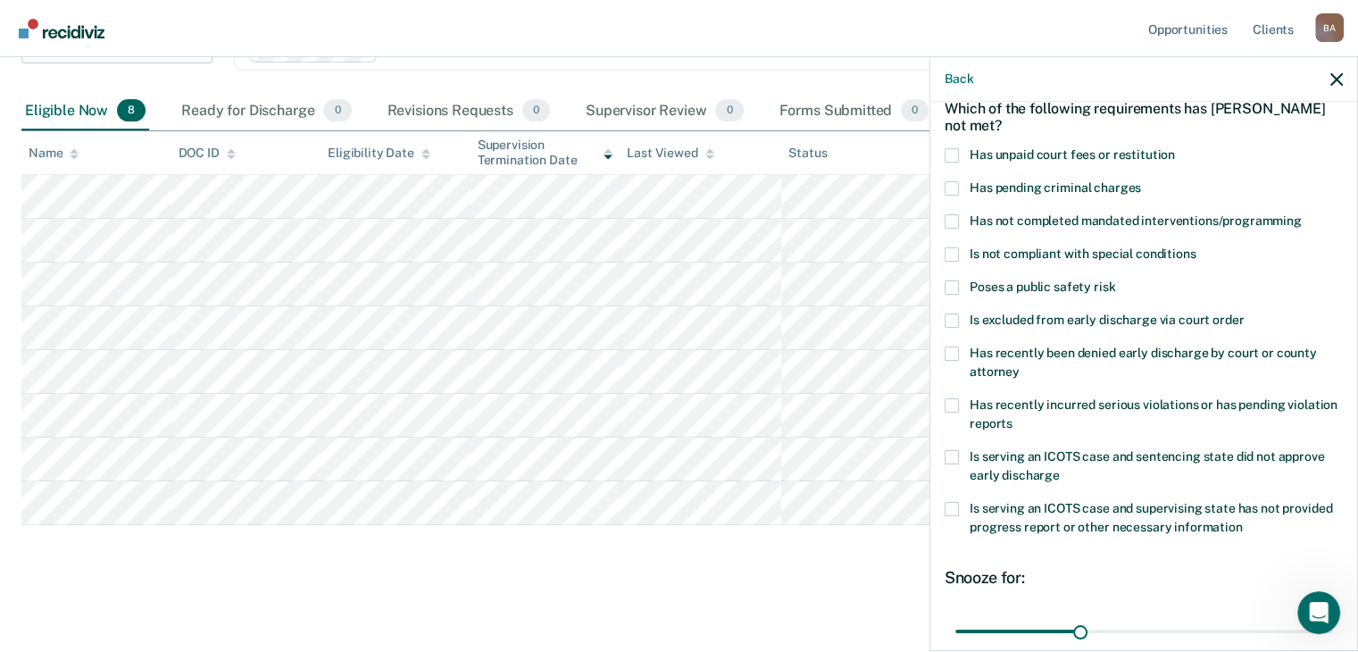
click at [955, 408] on span at bounding box center [951, 405] width 14 height 14
click at [1012, 417] on input "Has recently incurred serious violations or has pending violation reports" at bounding box center [1012, 417] width 0 height 0
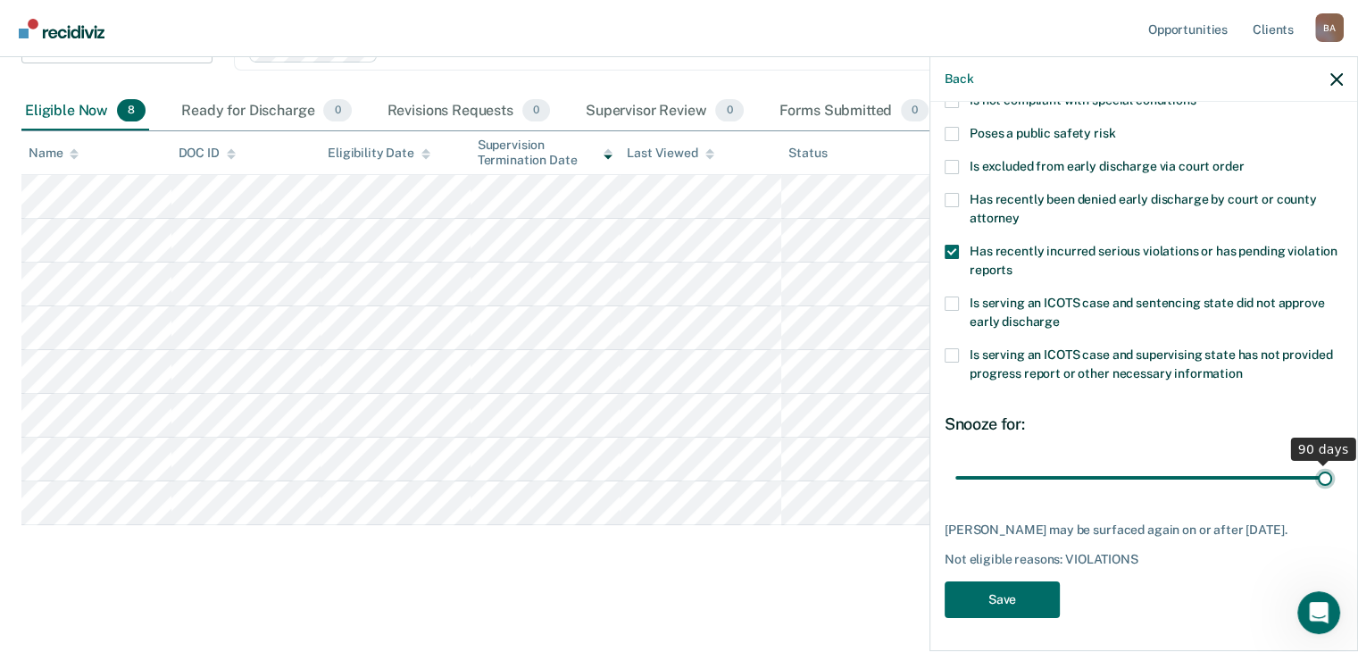
drag, startPoint x: 1074, startPoint y: 469, endPoint x: 1370, endPoint y: 472, distance: 296.4
type input "90"
click at [1332, 472] on input "range" at bounding box center [1143, 477] width 377 height 31
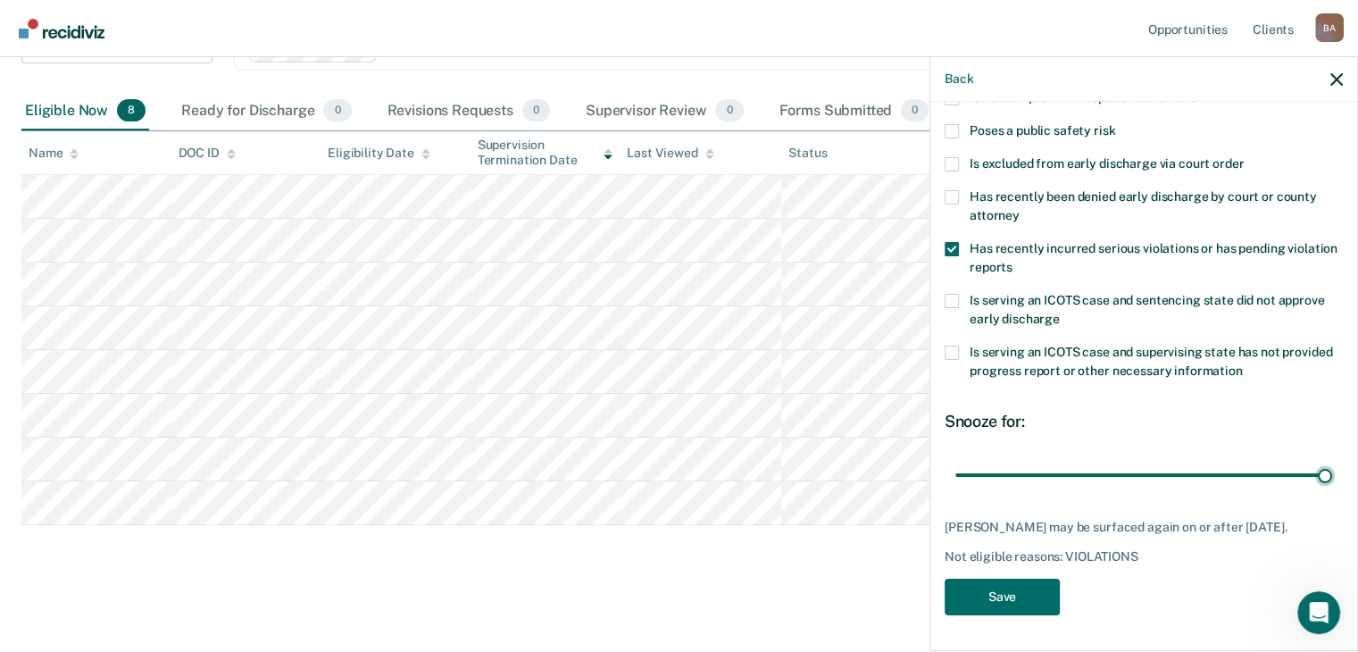
scroll to position [258, 0]
click at [1042, 600] on button "Save" at bounding box center [1001, 596] width 115 height 37
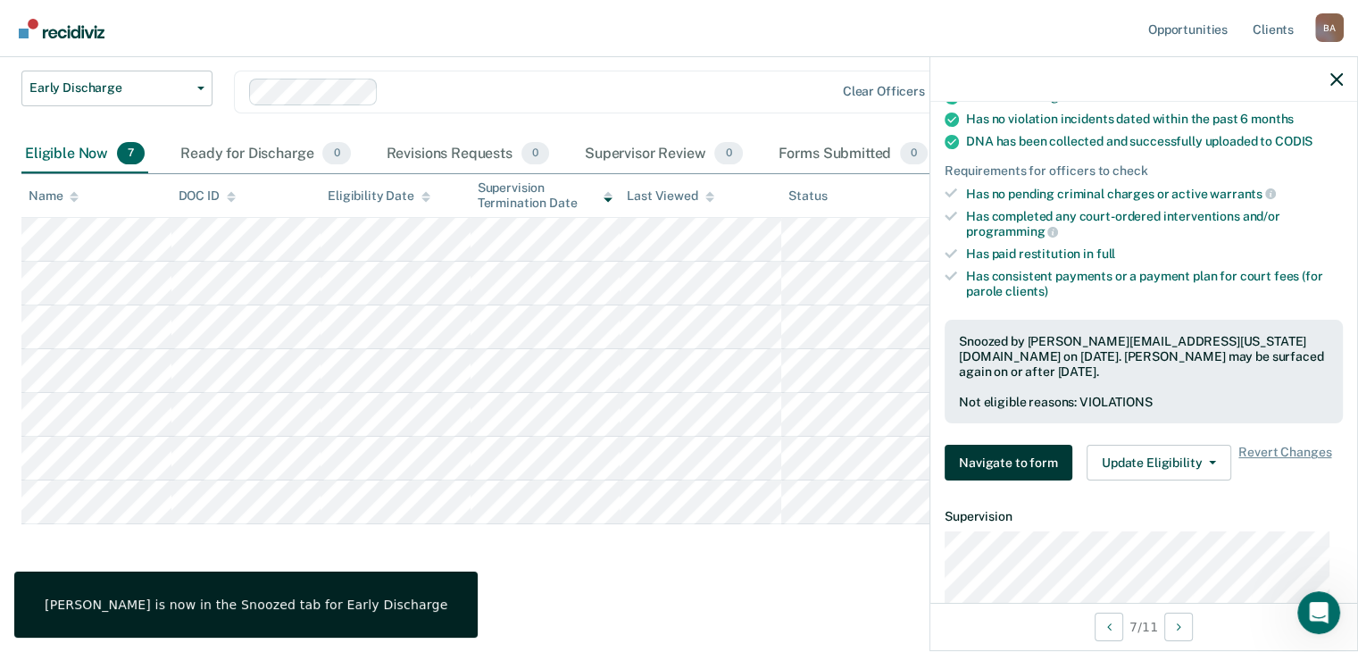
scroll to position [436, 0]
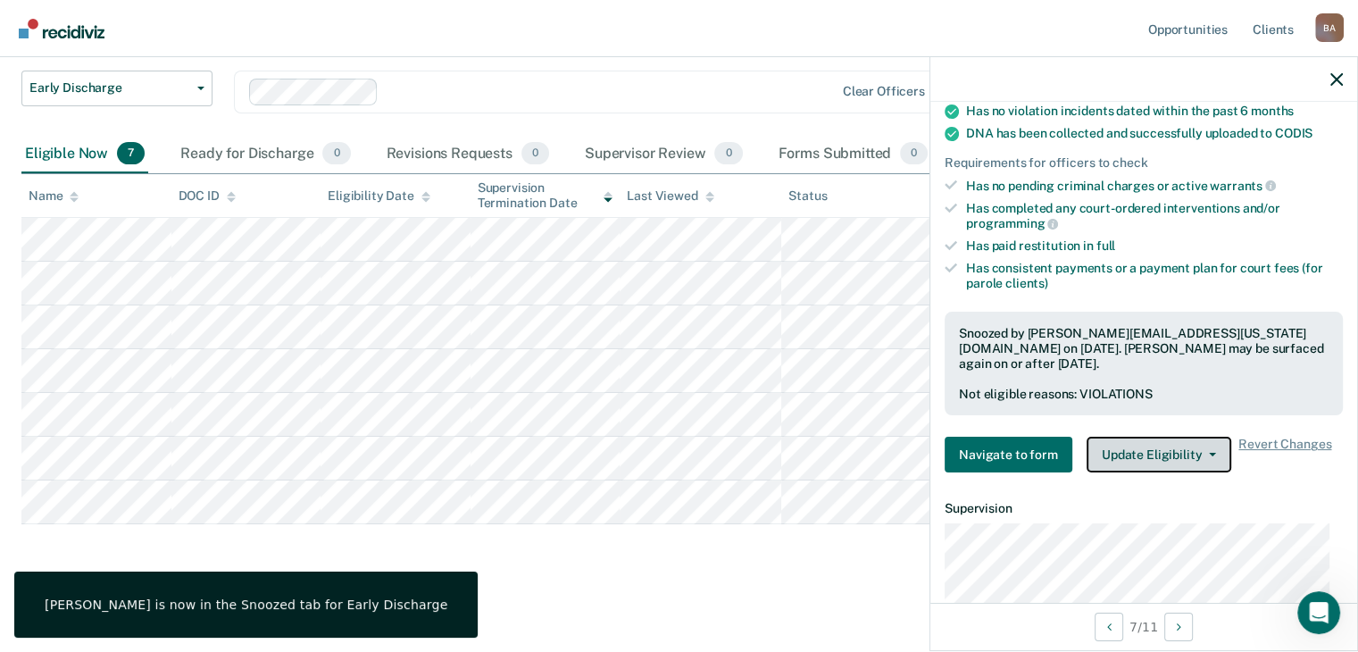
click at [1203, 453] on button "Update Eligibility" at bounding box center [1158, 454] width 145 height 36
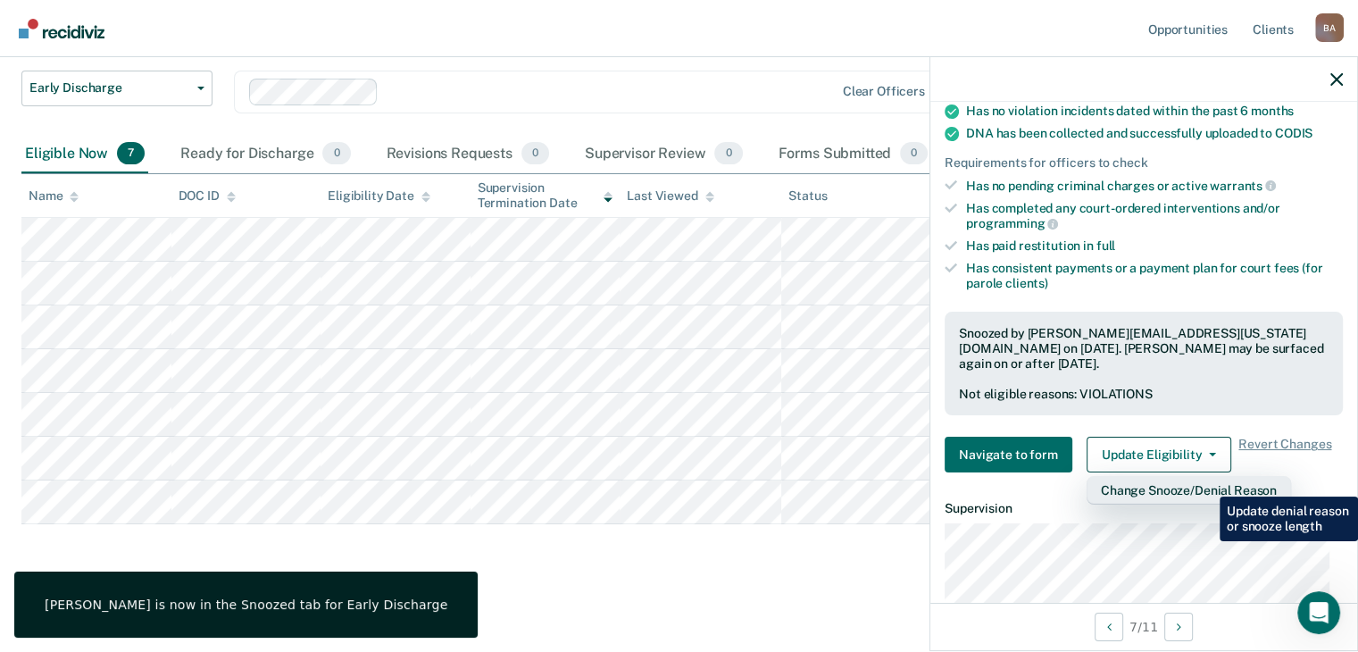
click at [1208, 481] on button "Change Snooze/Denial Reason" at bounding box center [1188, 490] width 204 height 29
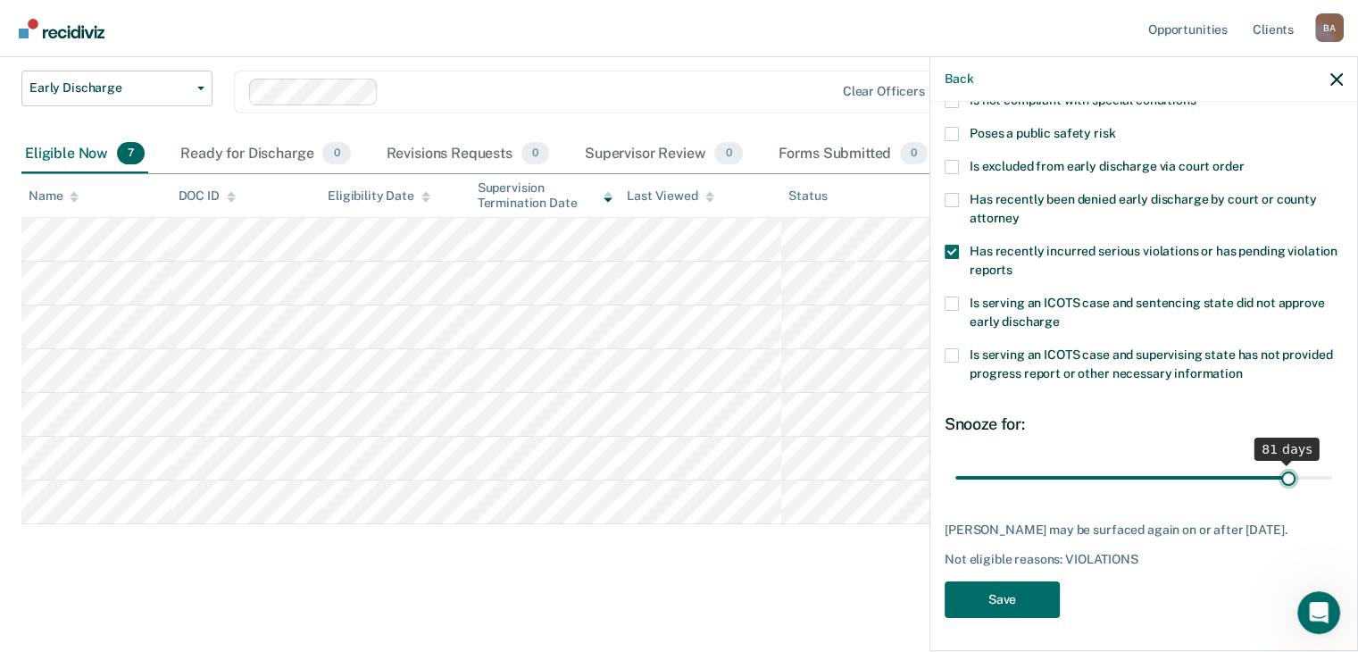
scroll to position [258, 0]
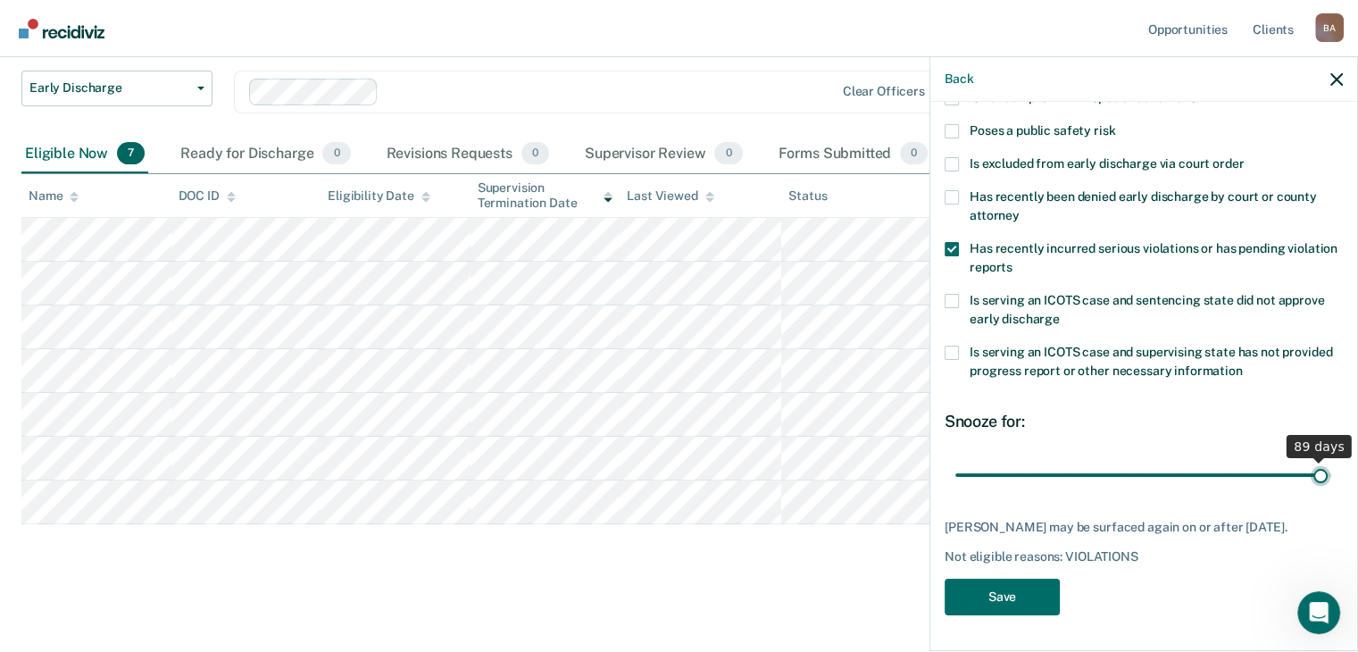
type input "90"
click at [1314, 469] on input "range" at bounding box center [1143, 475] width 377 height 31
click at [1343, 81] on div "Back" at bounding box center [1143, 79] width 427 height 45
click at [1335, 76] on icon "button" at bounding box center [1336, 79] width 12 height 12
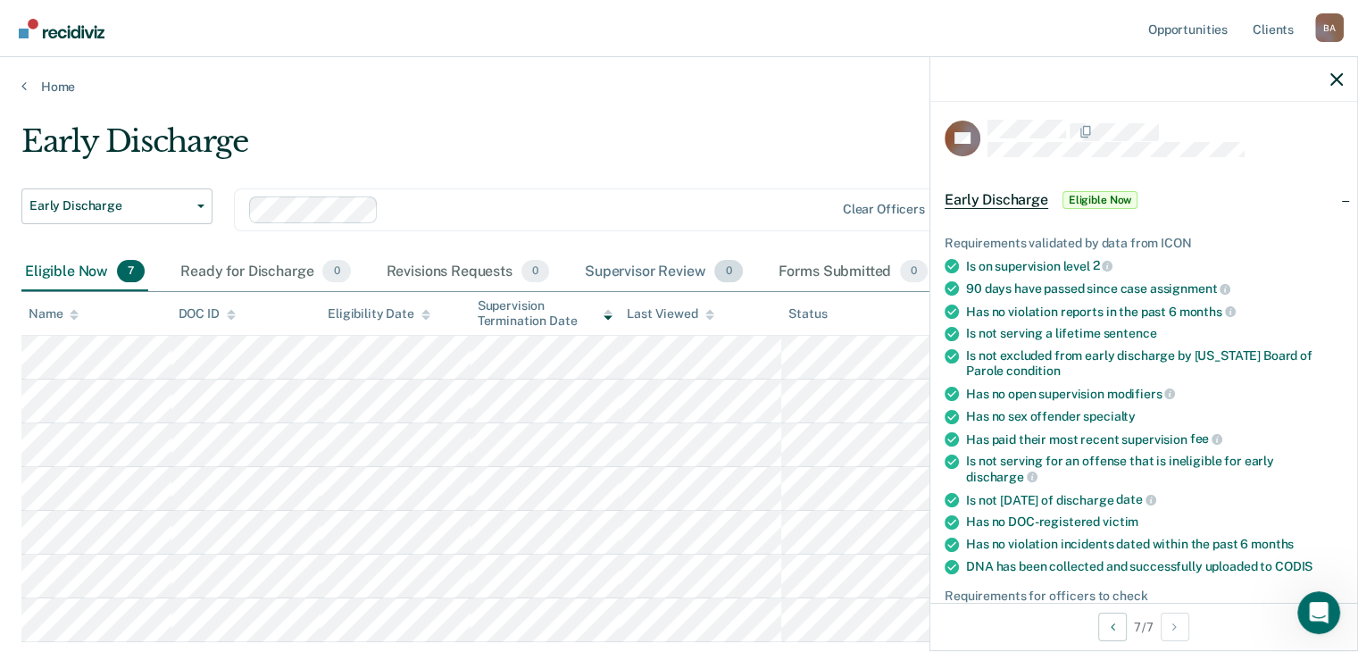
scroll to position [0, 0]
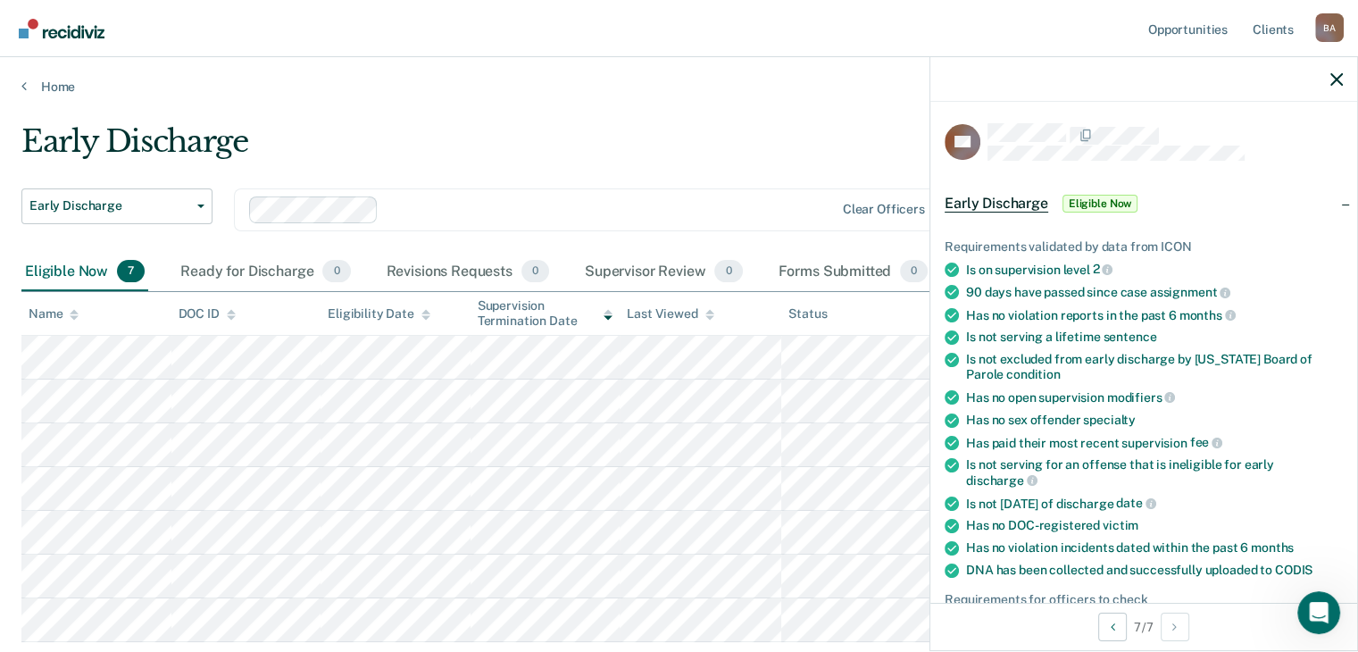
click at [618, 117] on main "Early Discharge Early Discharge Early Discharge Clear officers Eligible Now 7 R…" at bounding box center [679, 430] width 1358 height 670
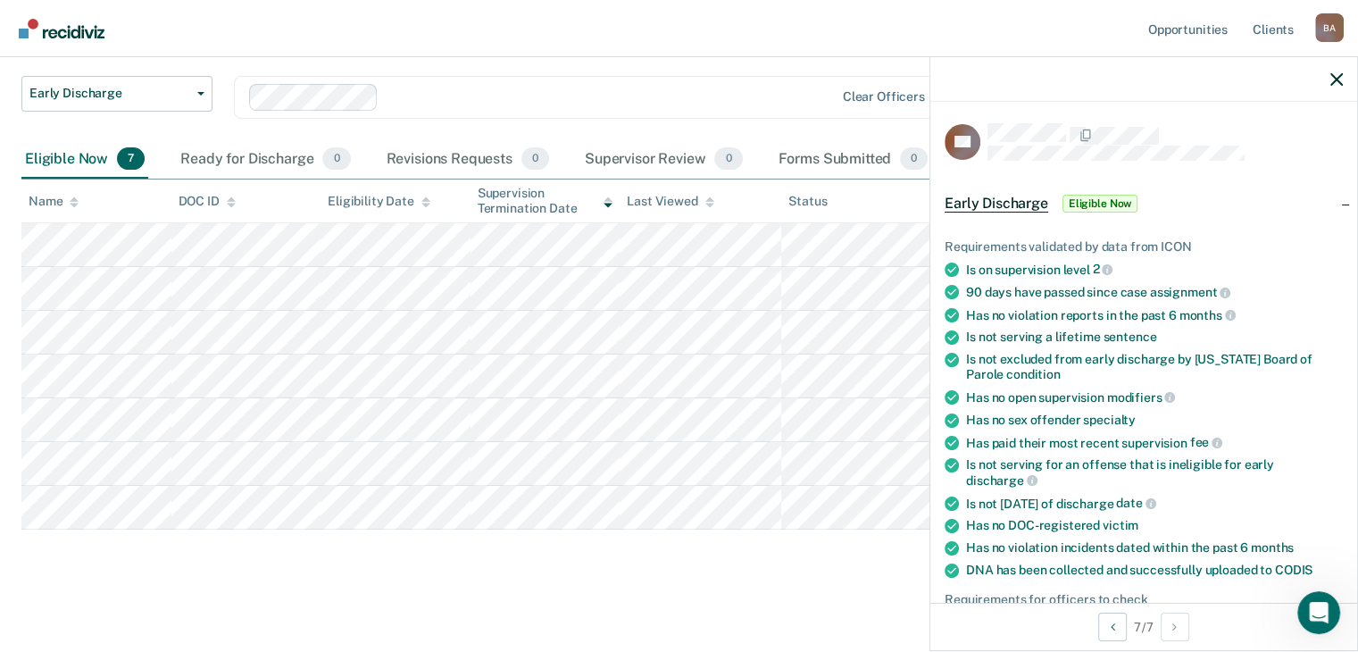
scroll to position [118, 0]
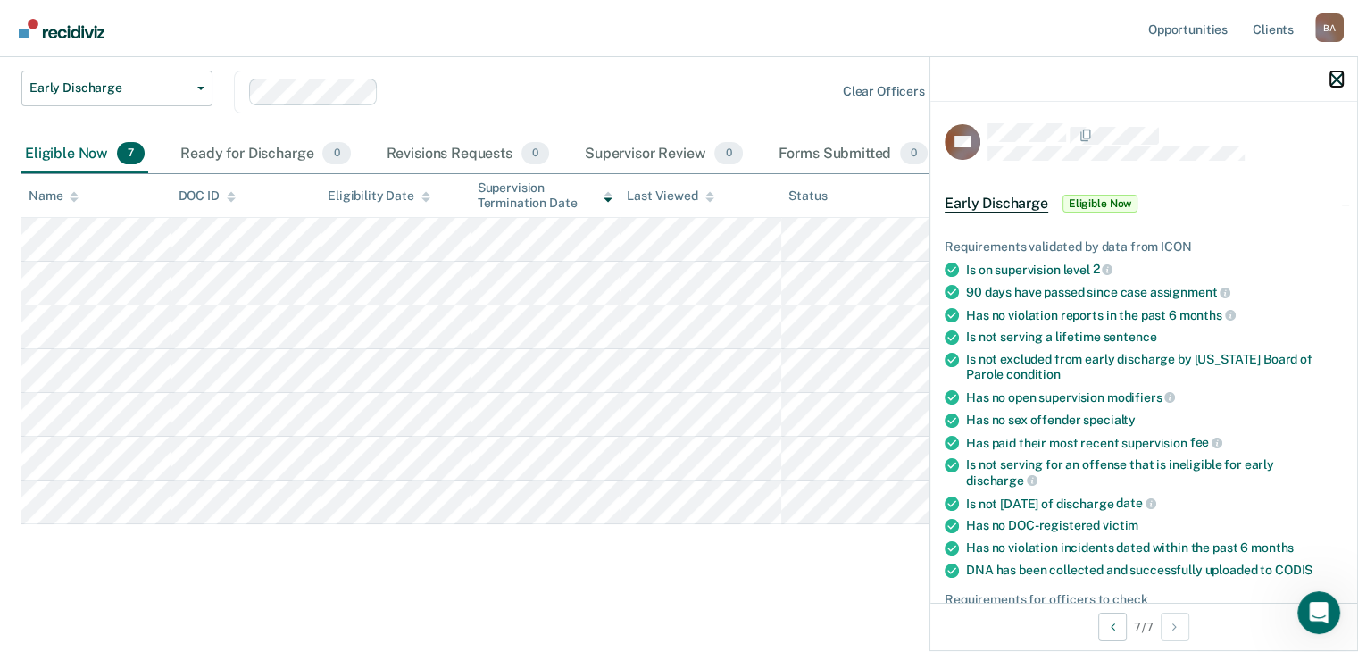
click at [1337, 79] on icon "button" at bounding box center [1336, 79] width 12 height 12
